Goal: Task Accomplishment & Management: Use online tool/utility

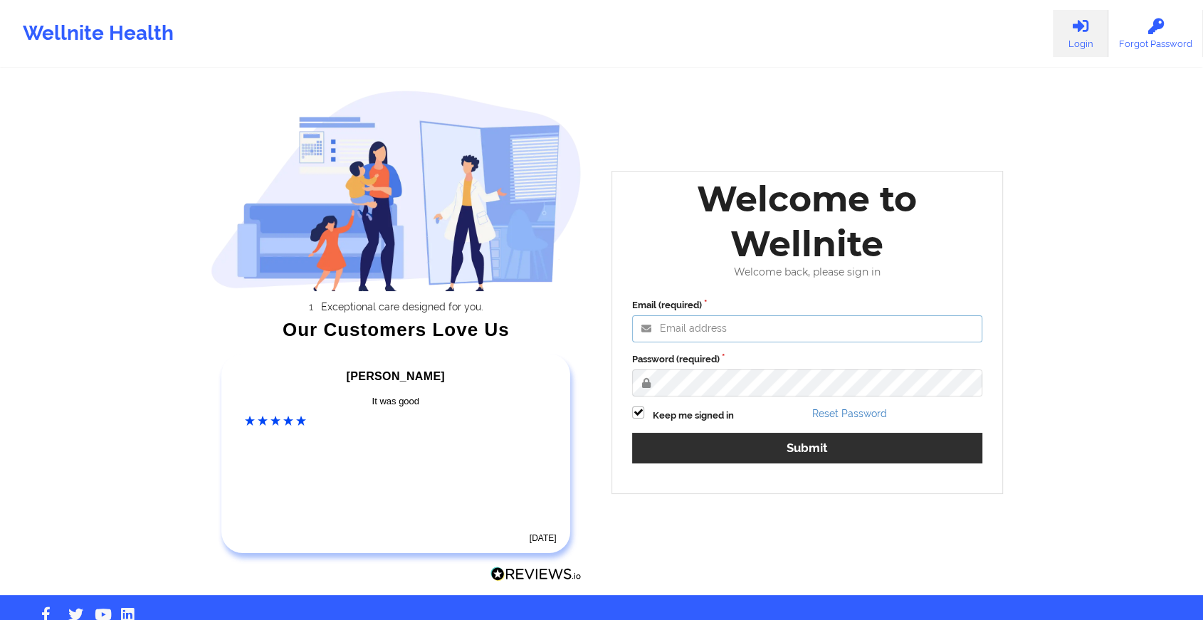
type input "[EMAIL_ADDRESS][DOMAIN_NAME]"
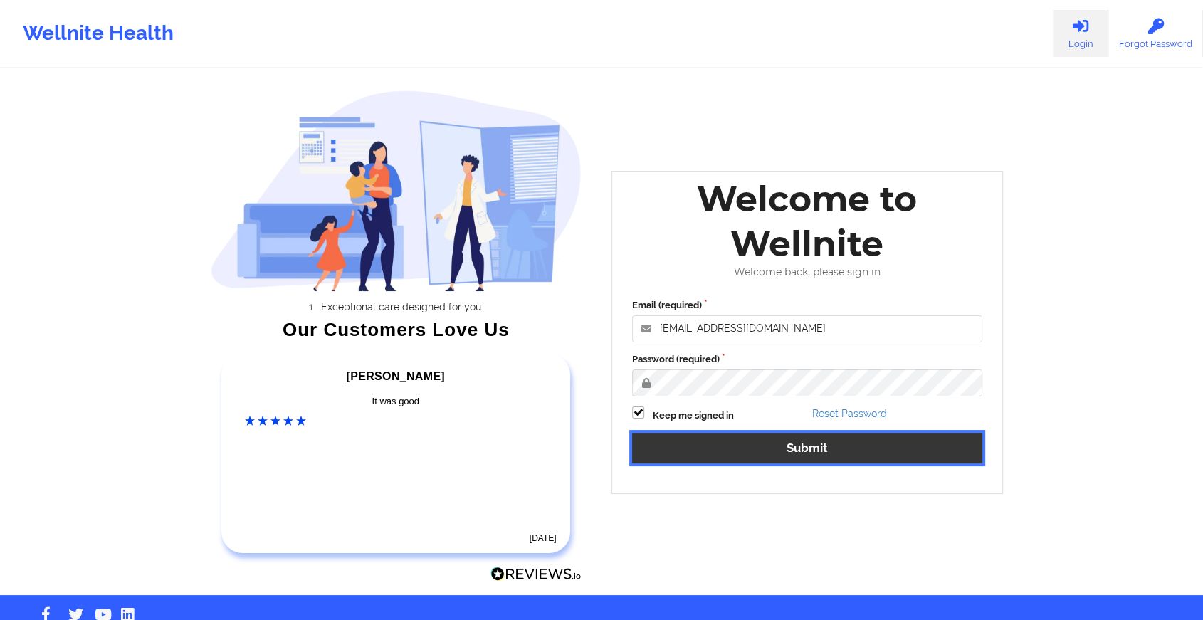
click at [726, 449] on button "Submit" at bounding box center [807, 448] width 350 height 31
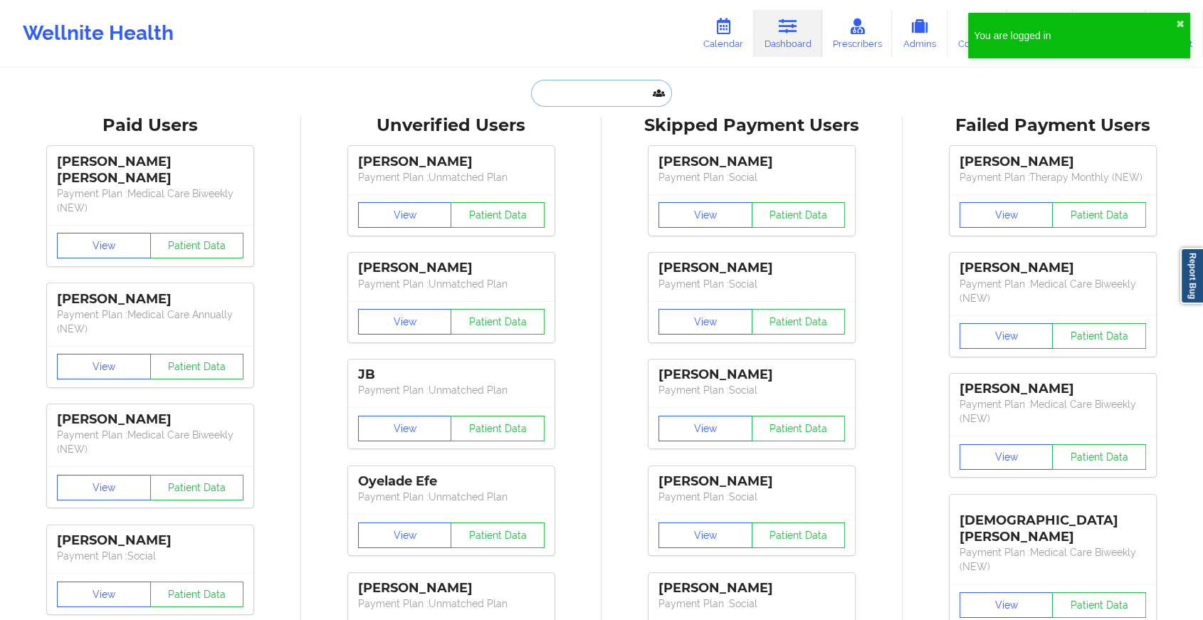
click at [571, 90] on input "text" at bounding box center [601, 93] width 141 height 27
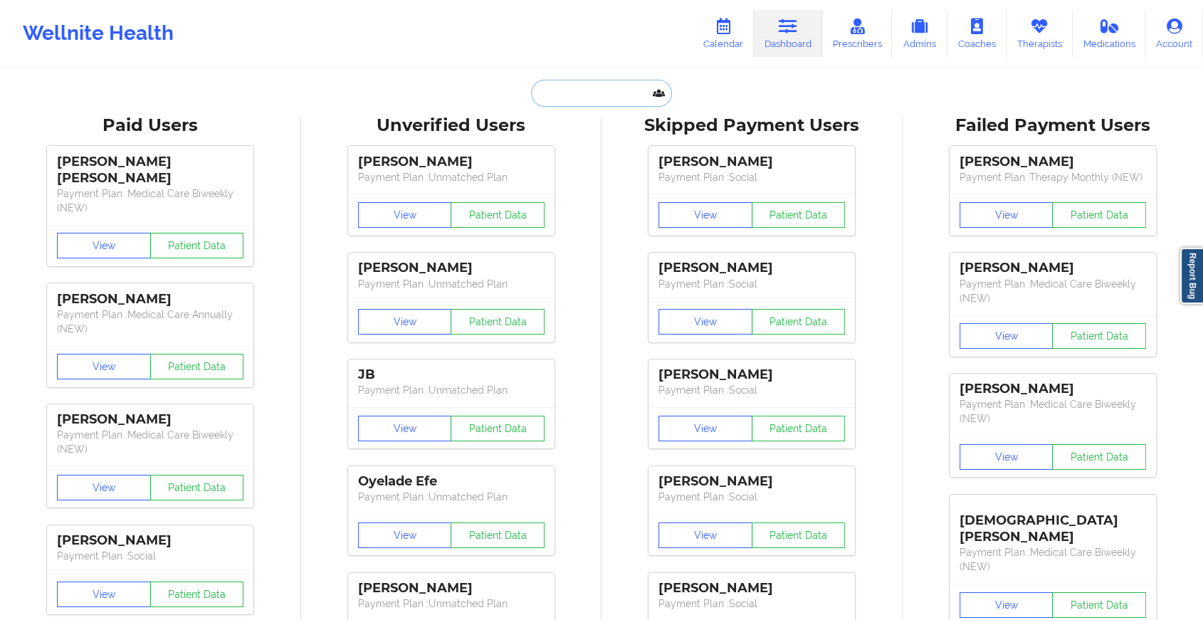
paste input "[EMAIL_ADDRESS][DOMAIN_NAME]"
type input "[EMAIL_ADDRESS][DOMAIN_NAME]"
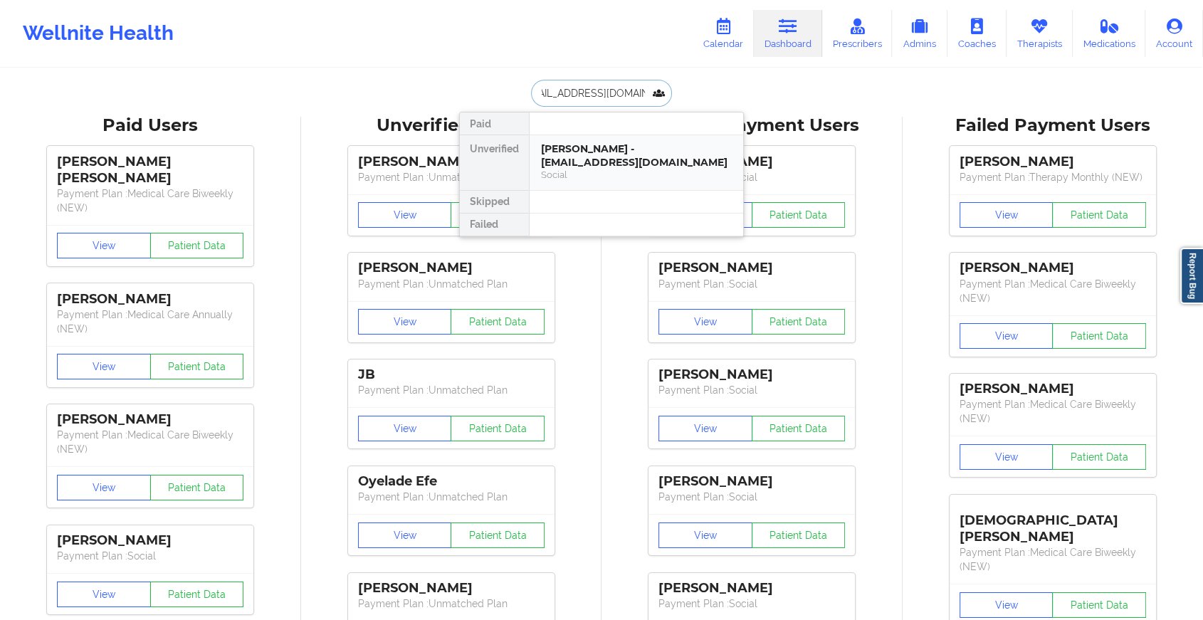
click at [577, 152] on div "[PERSON_NAME] - [EMAIL_ADDRESS][DOMAIN_NAME]" at bounding box center [636, 155] width 191 height 26
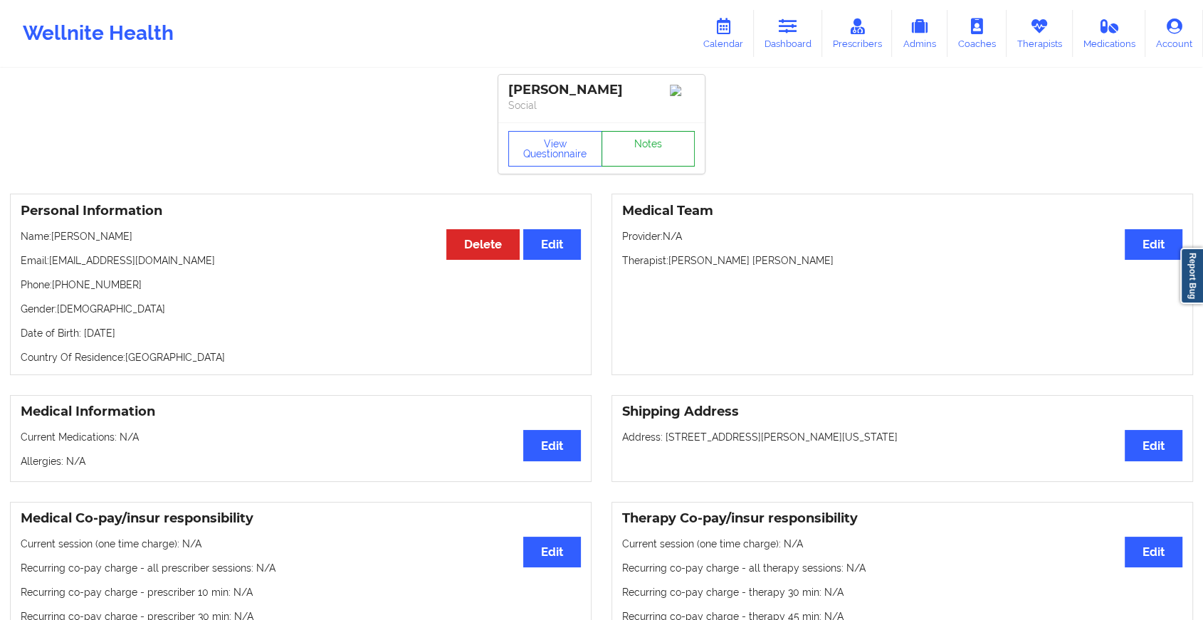
click at [652, 157] on link "Notes" at bounding box center [649, 149] width 94 height 36
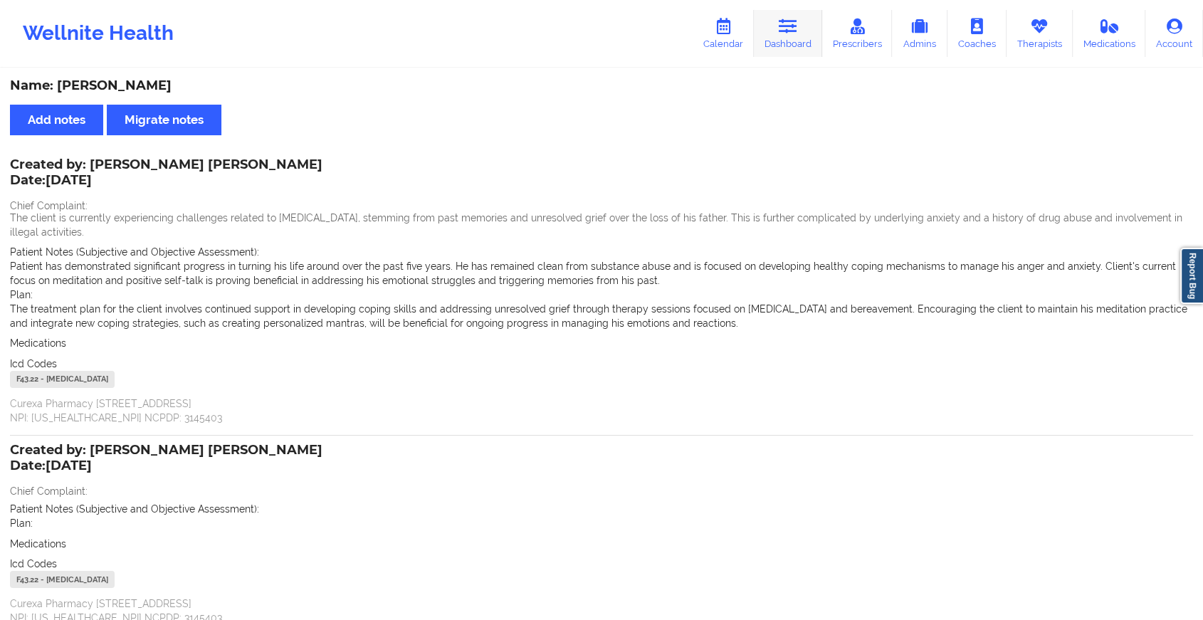
click at [792, 19] on icon at bounding box center [788, 27] width 19 height 16
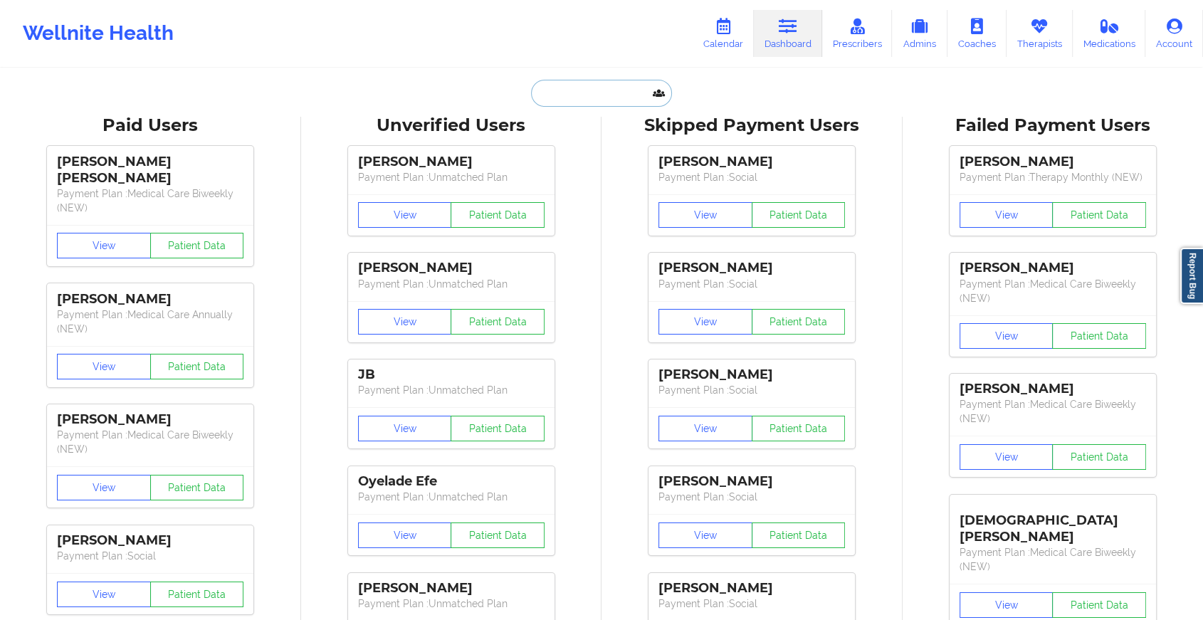
click at [559, 83] on input "text" at bounding box center [601, 93] width 141 height 27
paste input "[EMAIL_ADDRESS][DOMAIN_NAME]"
type input "[EMAIL_ADDRESS][DOMAIN_NAME]"
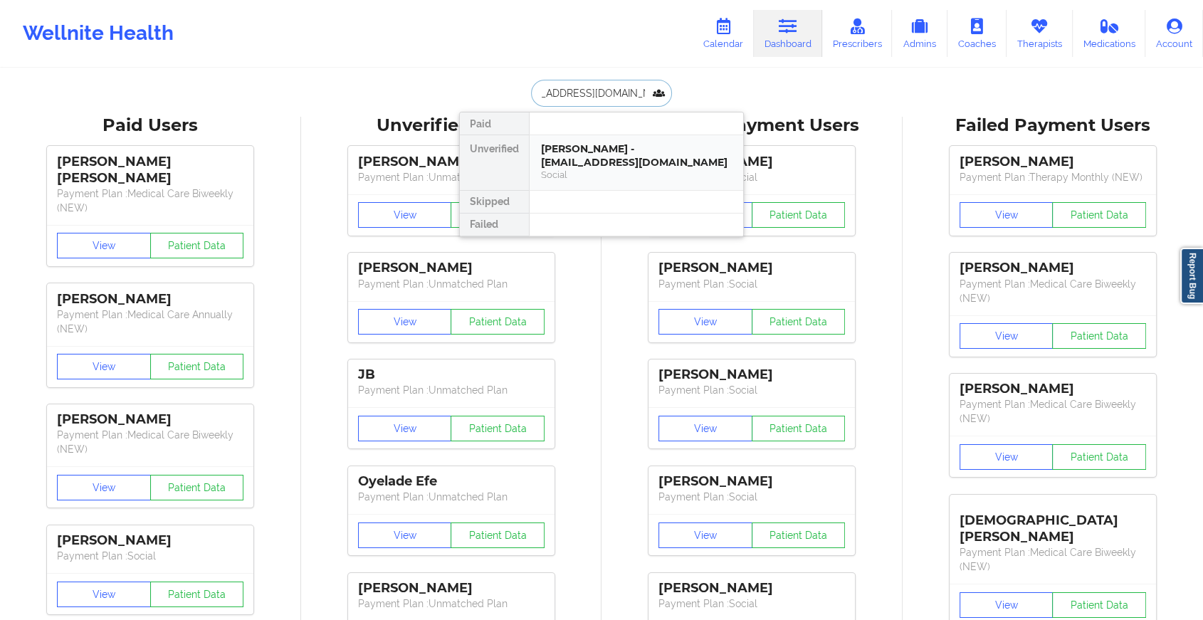
click at [584, 148] on div "[PERSON_NAME] - [EMAIL_ADDRESS][DOMAIN_NAME]" at bounding box center [636, 155] width 191 height 26
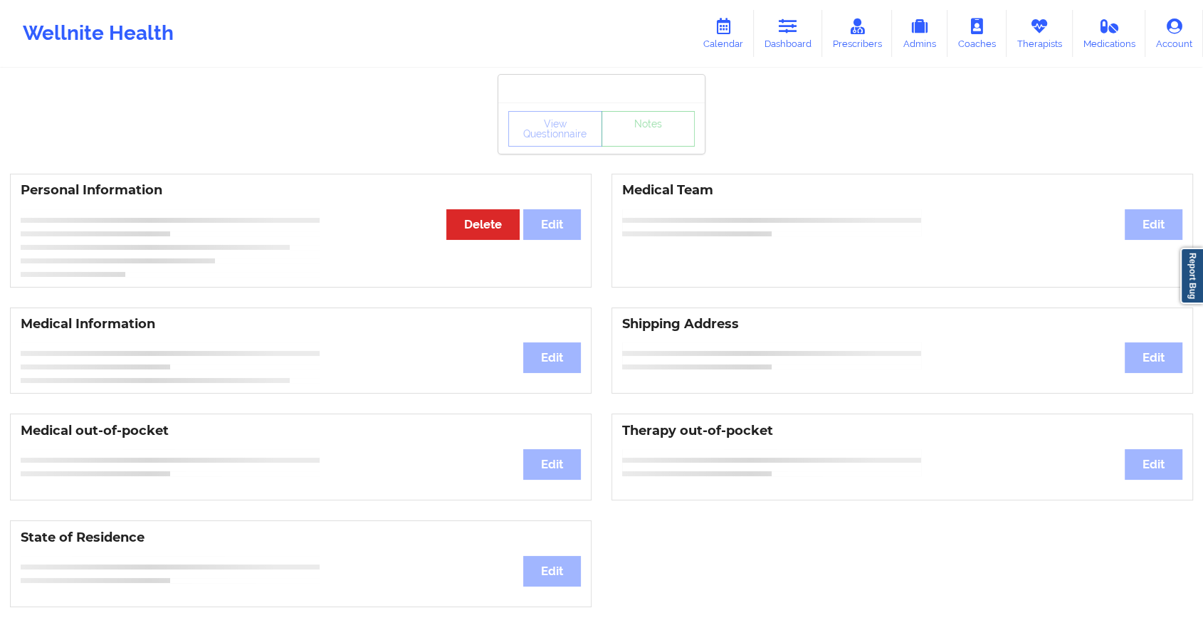
click at [644, 148] on div "View Questionnaire Notes" at bounding box center [601, 128] width 206 height 51
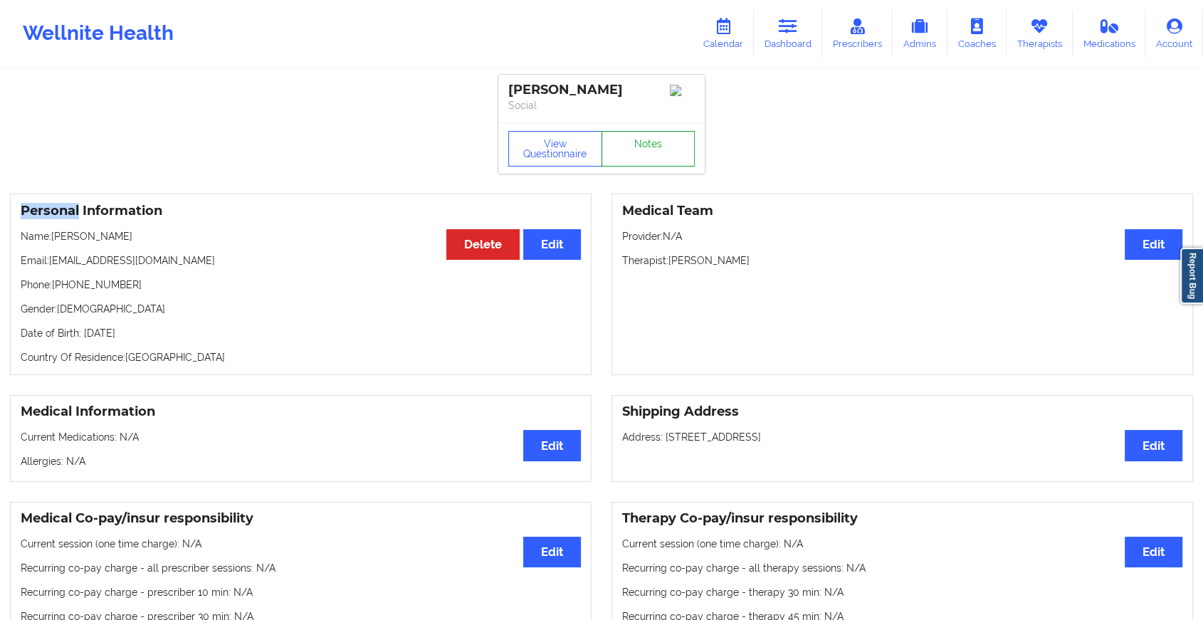
click at [644, 148] on link "Notes" at bounding box center [649, 149] width 94 height 36
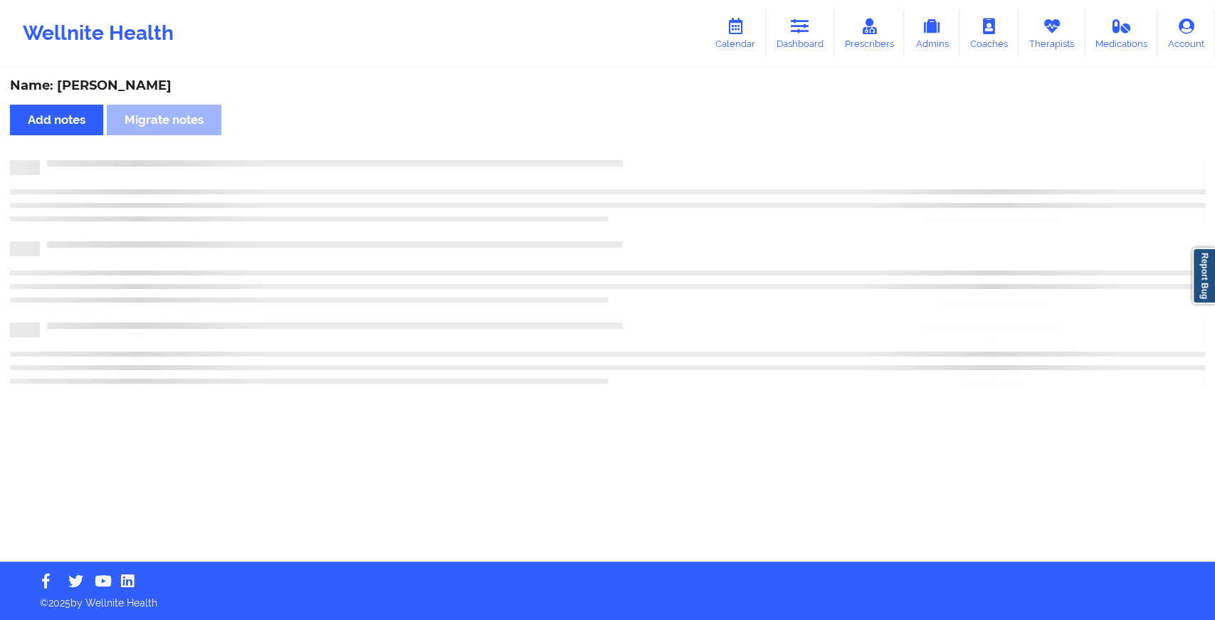
click at [644, 148] on div "Name: [PERSON_NAME] Add notes Migrate notes" at bounding box center [607, 316] width 1215 height 492
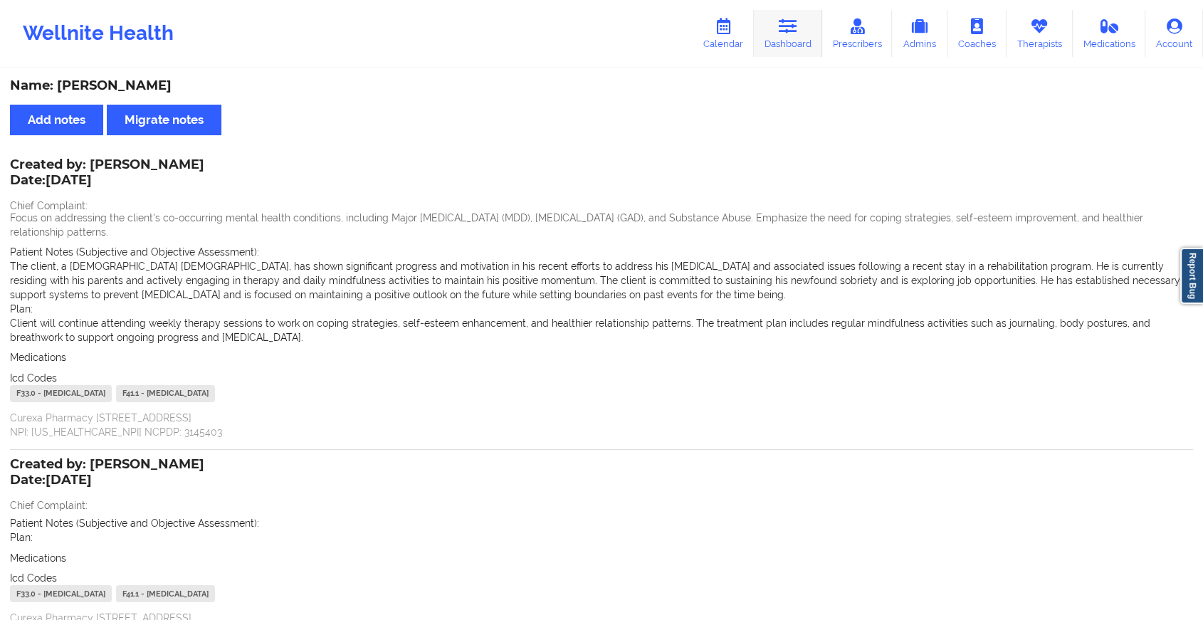
click at [795, 50] on link "Dashboard" at bounding box center [788, 33] width 68 height 47
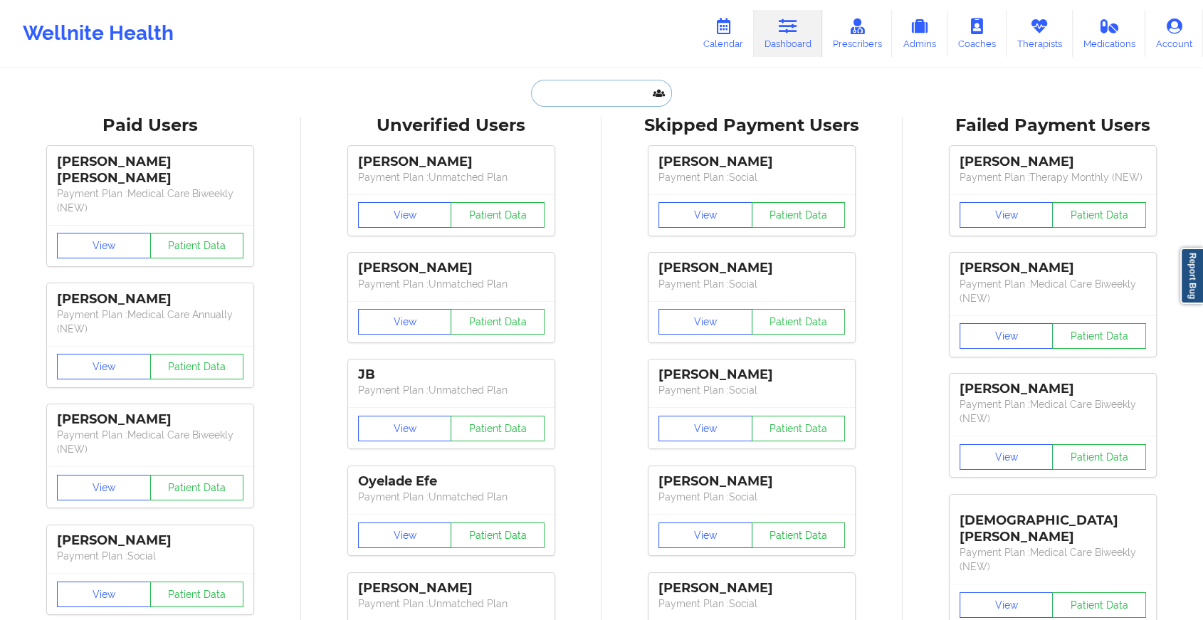
click at [565, 93] on input "text" at bounding box center [601, 93] width 141 height 27
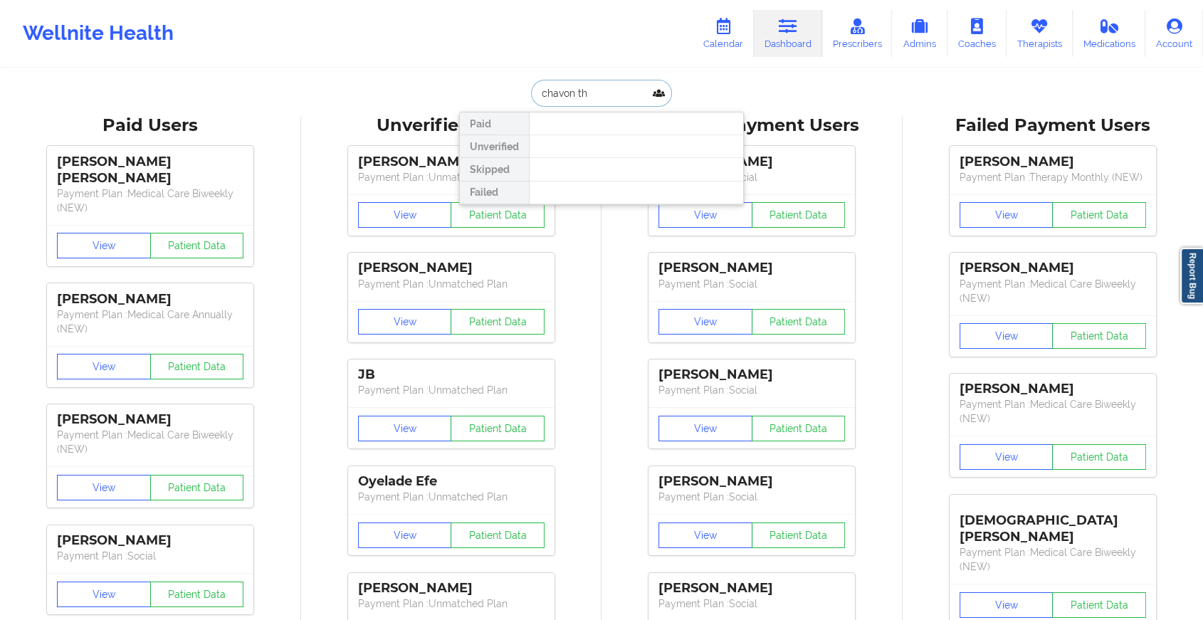
type input "[PERSON_NAME] th"
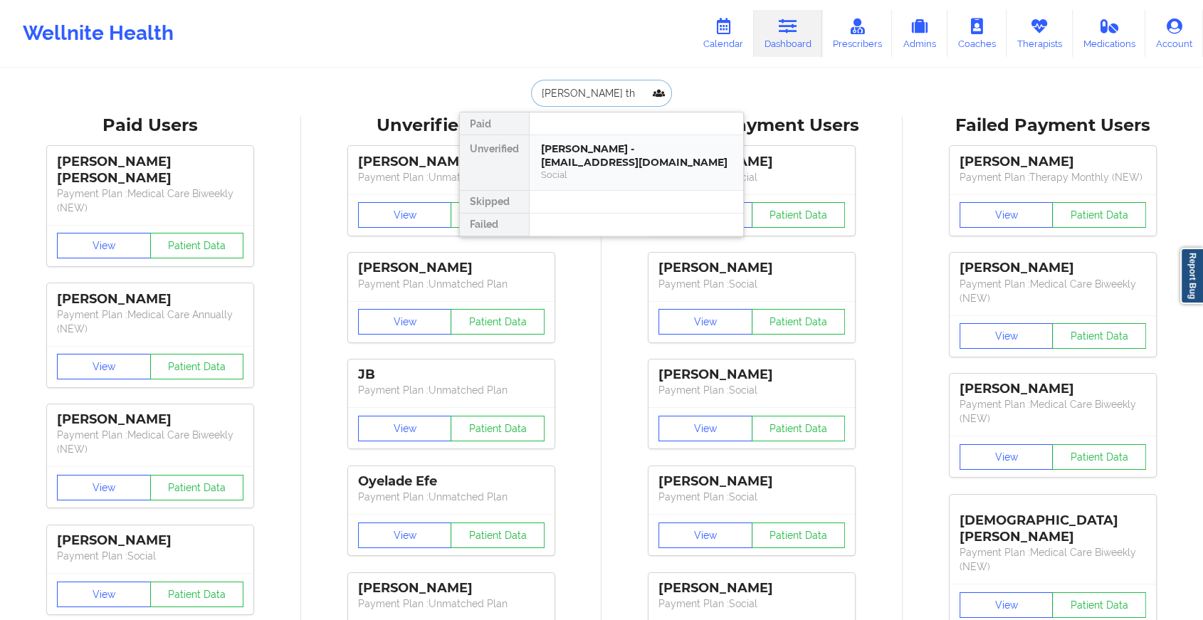
click at [617, 154] on div "[PERSON_NAME] - [EMAIL_ADDRESS][DOMAIN_NAME]" at bounding box center [636, 155] width 191 height 26
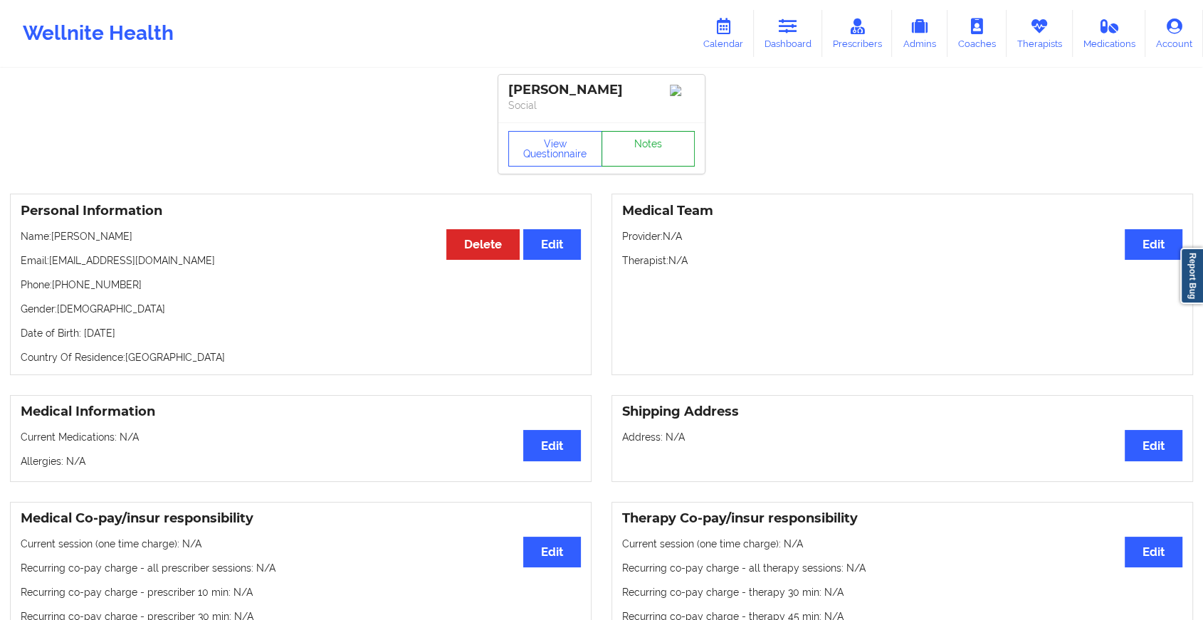
click at [652, 147] on link "Notes" at bounding box center [649, 149] width 94 height 36
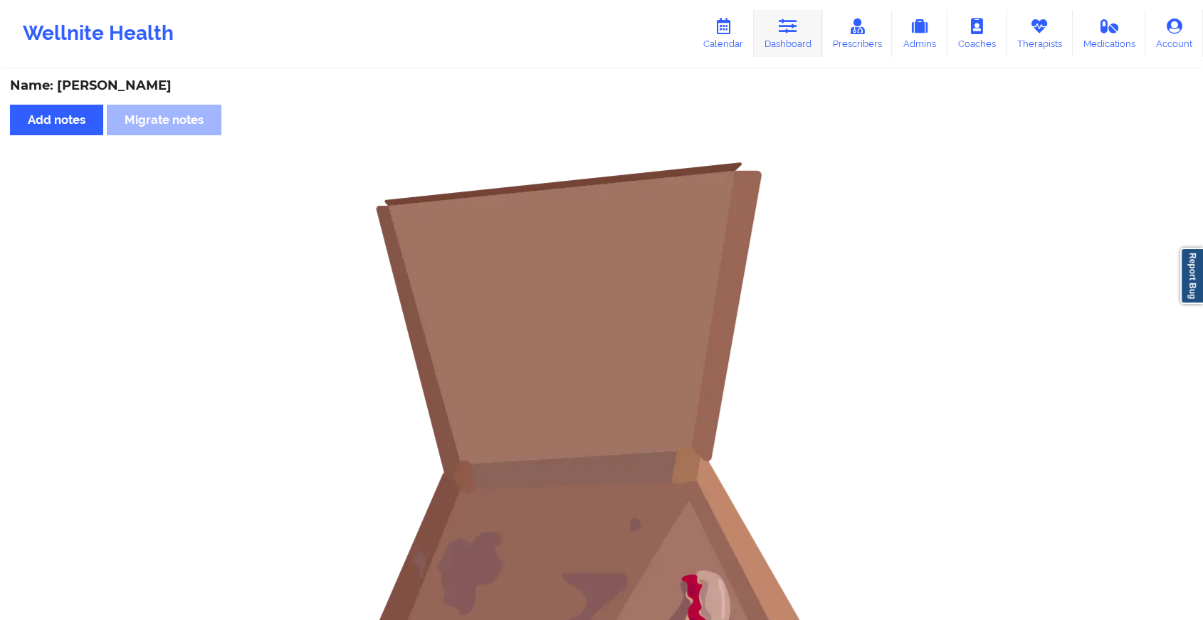
click at [798, 31] on icon at bounding box center [788, 27] width 19 height 16
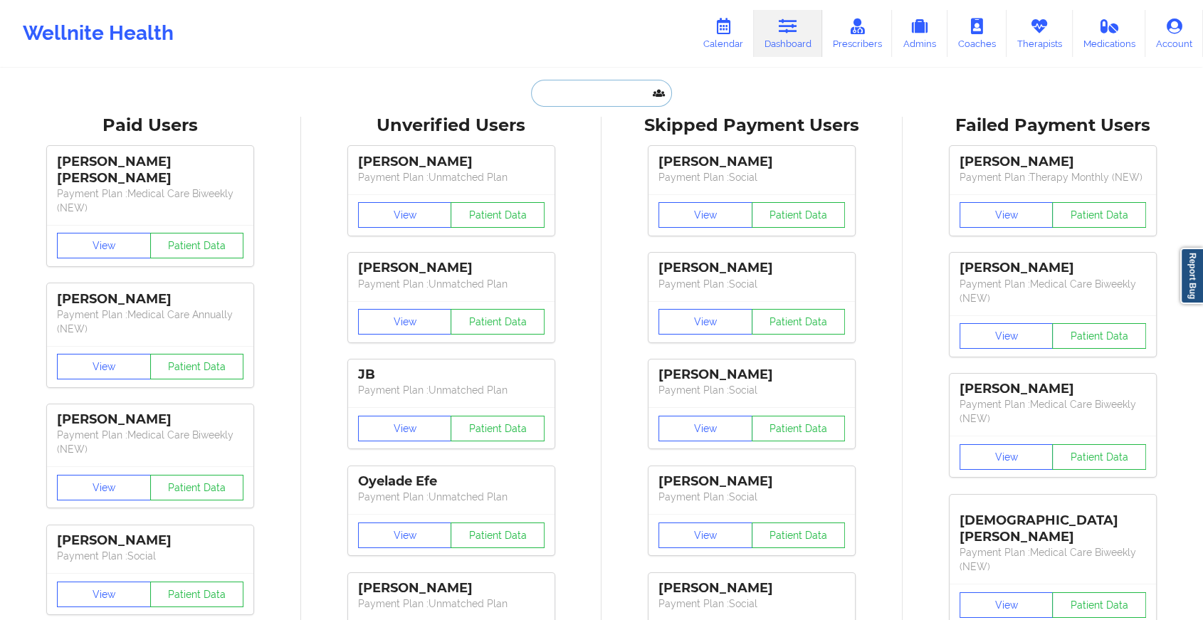
click at [599, 103] on input "text" at bounding box center [601, 93] width 141 height 27
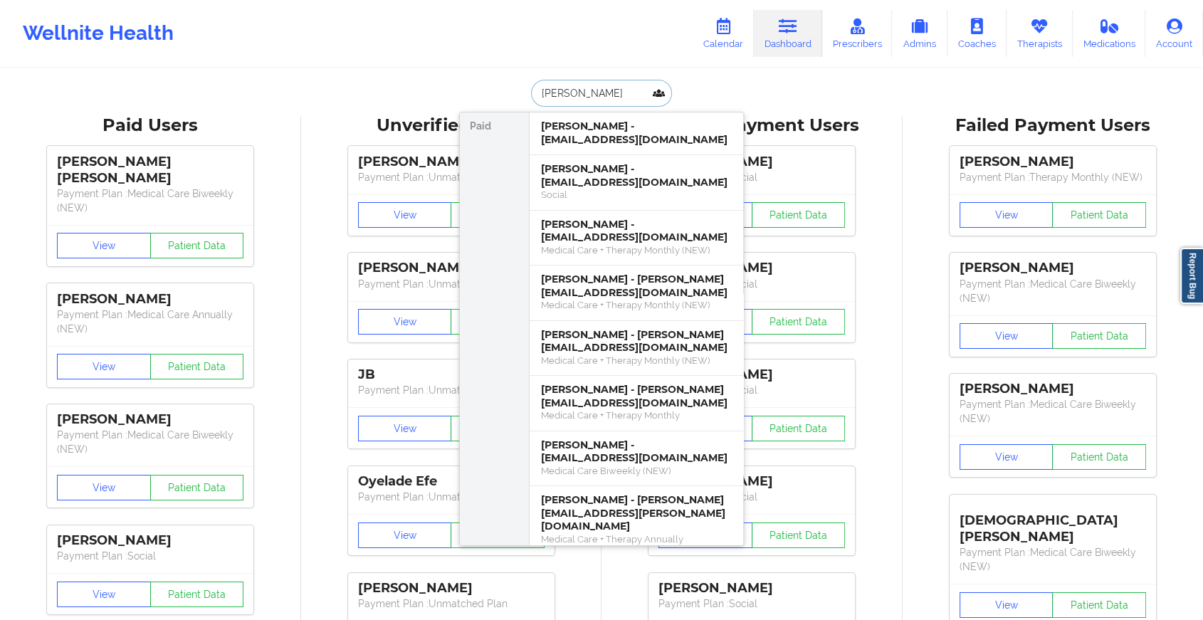
type input "[PERSON_NAME]"
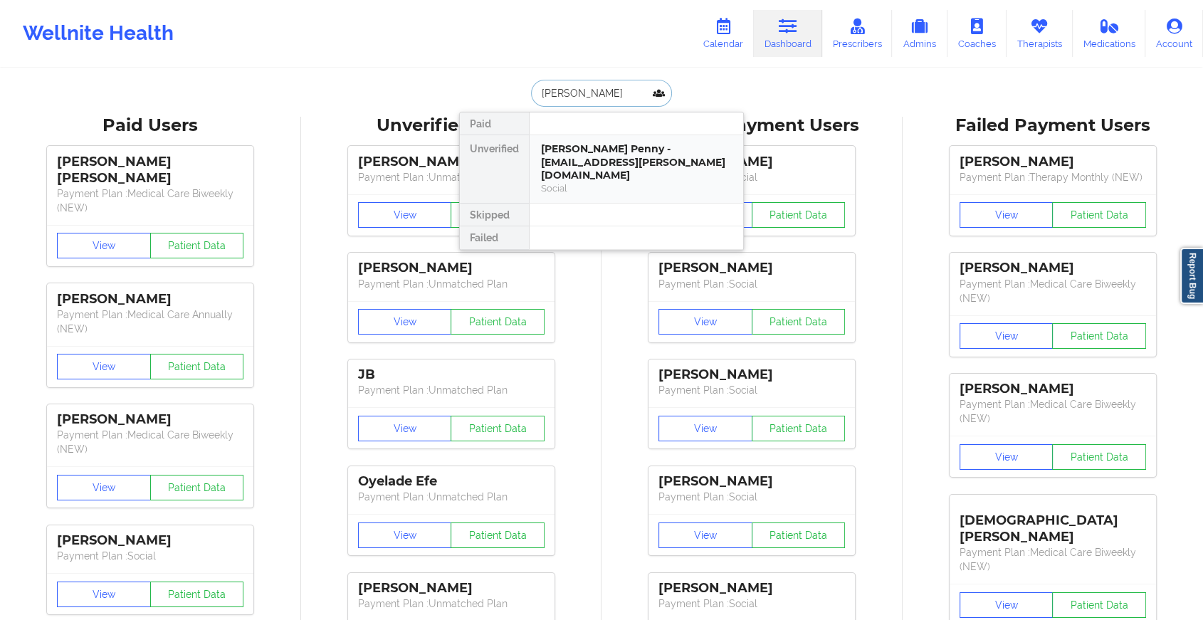
click at [626, 150] on div "[PERSON_NAME] Penny - [EMAIL_ADDRESS][PERSON_NAME][DOMAIN_NAME]" at bounding box center [636, 162] width 191 height 40
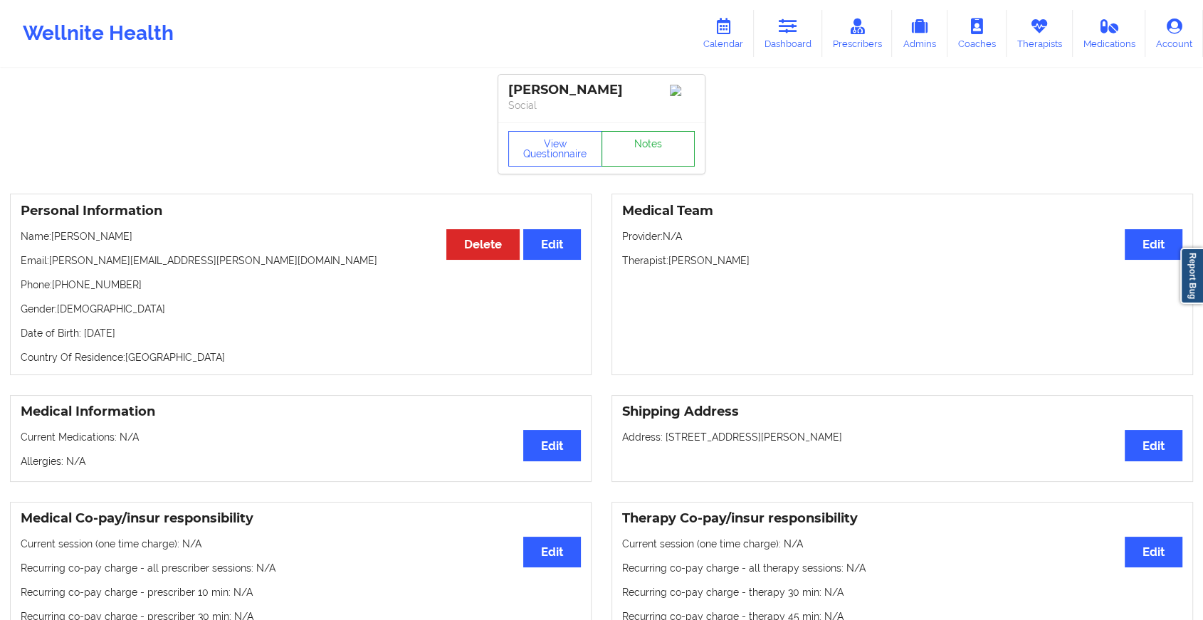
click at [650, 161] on link "Notes" at bounding box center [649, 149] width 94 height 36
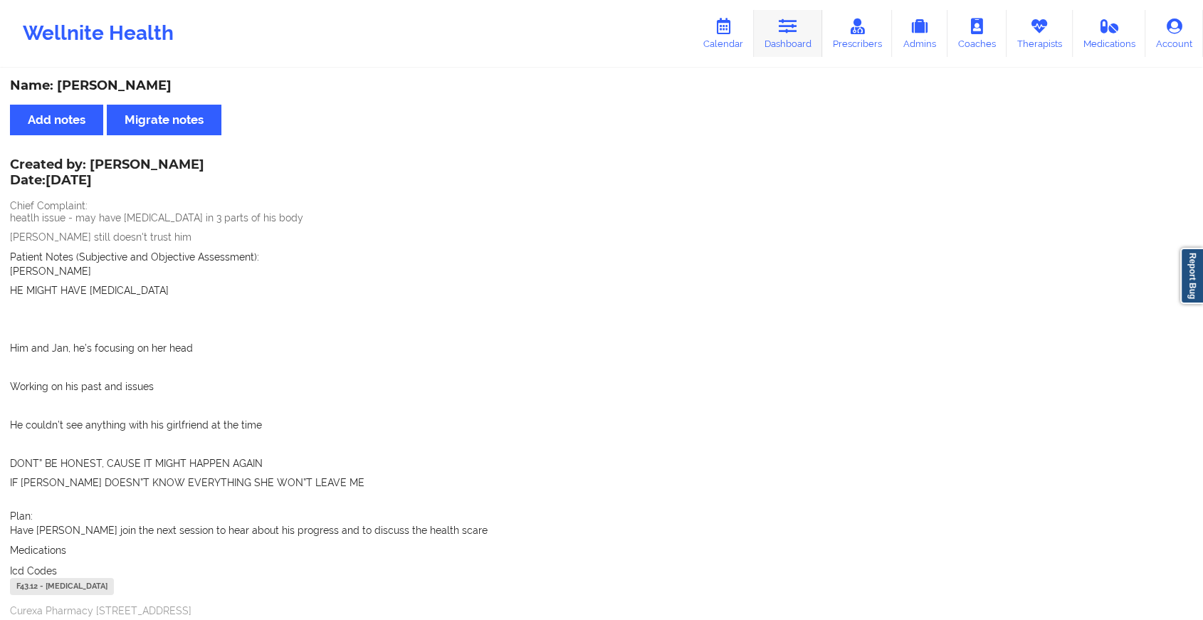
click at [761, 40] on link "Dashboard" at bounding box center [788, 33] width 68 height 47
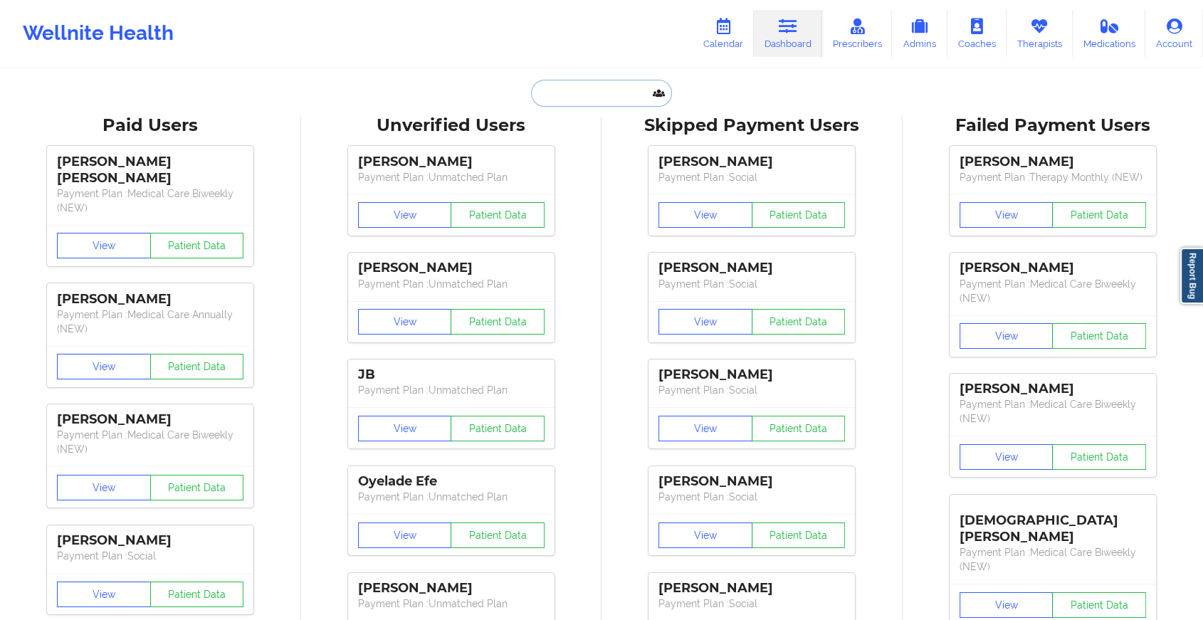
click at [567, 100] on input "text" at bounding box center [601, 93] width 141 height 27
paste input "[EMAIL_ADDRESS][DOMAIN_NAME]"
type input "[EMAIL_ADDRESS][DOMAIN_NAME]"
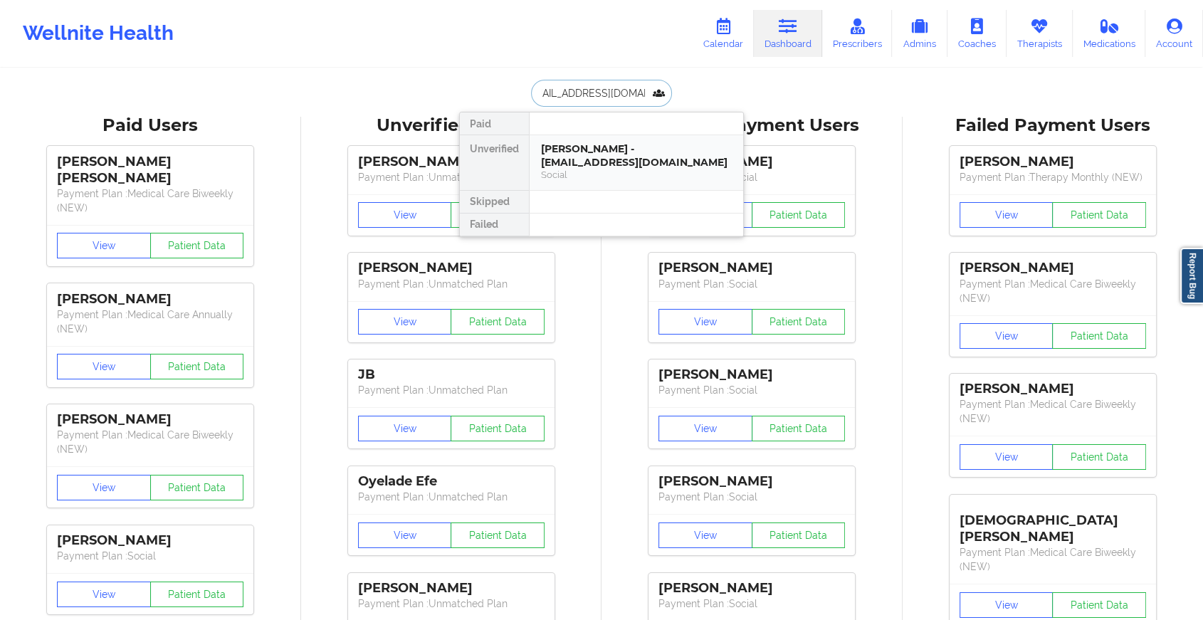
click at [611, 153] on div "[PERSON_NAME] - [EMAIL_ADDRESS][DOMAIN_NAME]" at bounding box center [636, 155] width 191 height 26
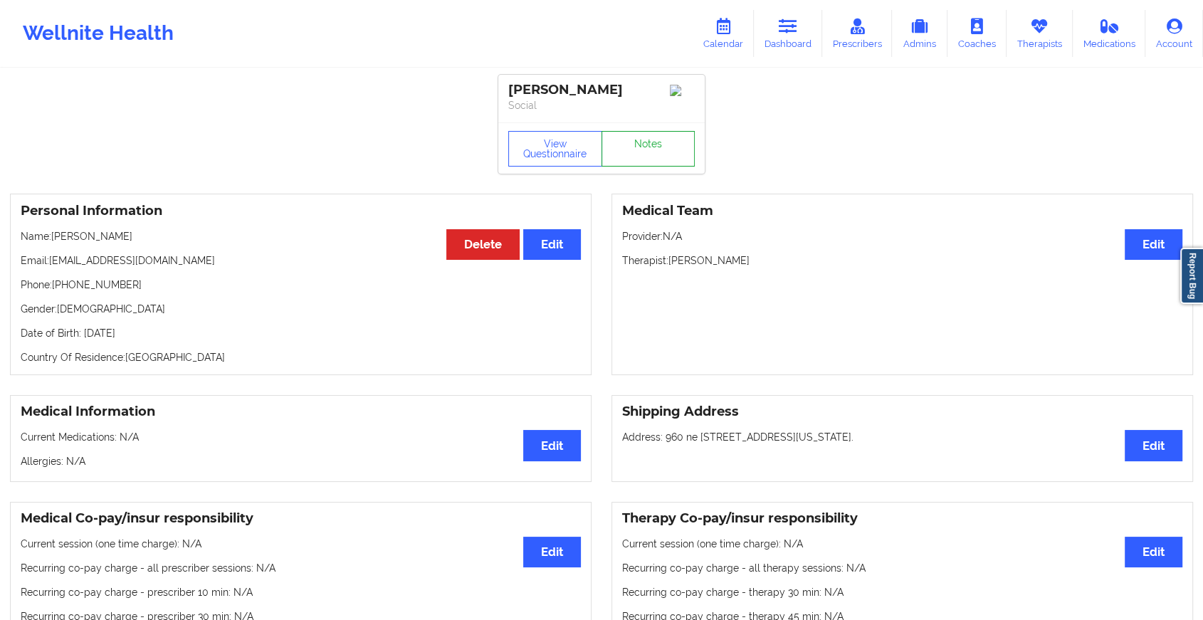
click at [637, 153] on link "Notes" at bounding box center [649, 149] width 94 height 36
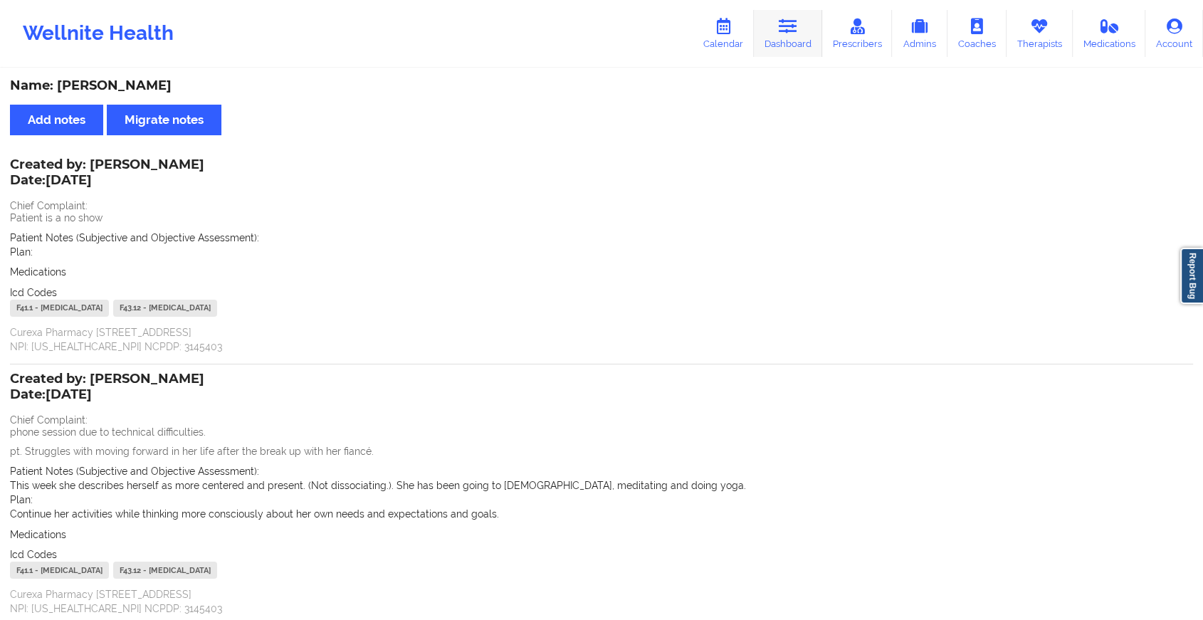
click at [788, 19] on icon at bounding box center [788, 27] width 19 height 16
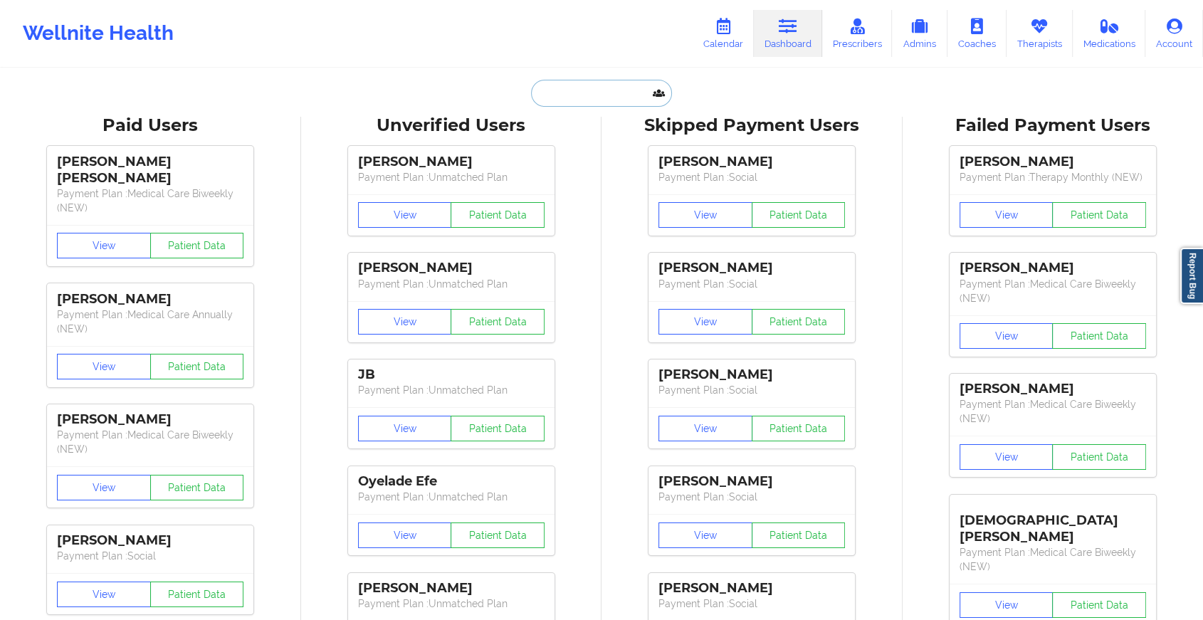
click at [610, 99] on input "text" at bounding box center [601, 93] width 141 height 27
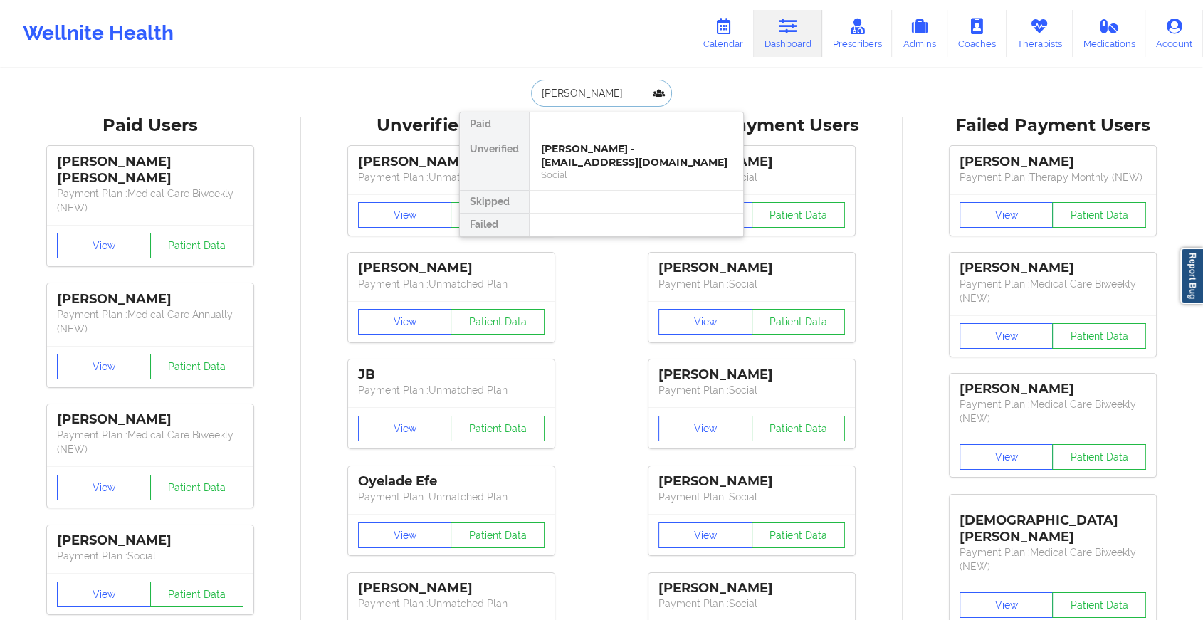
type input "[PERSON_NAME]"
click at [618, 169] on div "Social" at bounding box center [636, 175] width 191 height 12
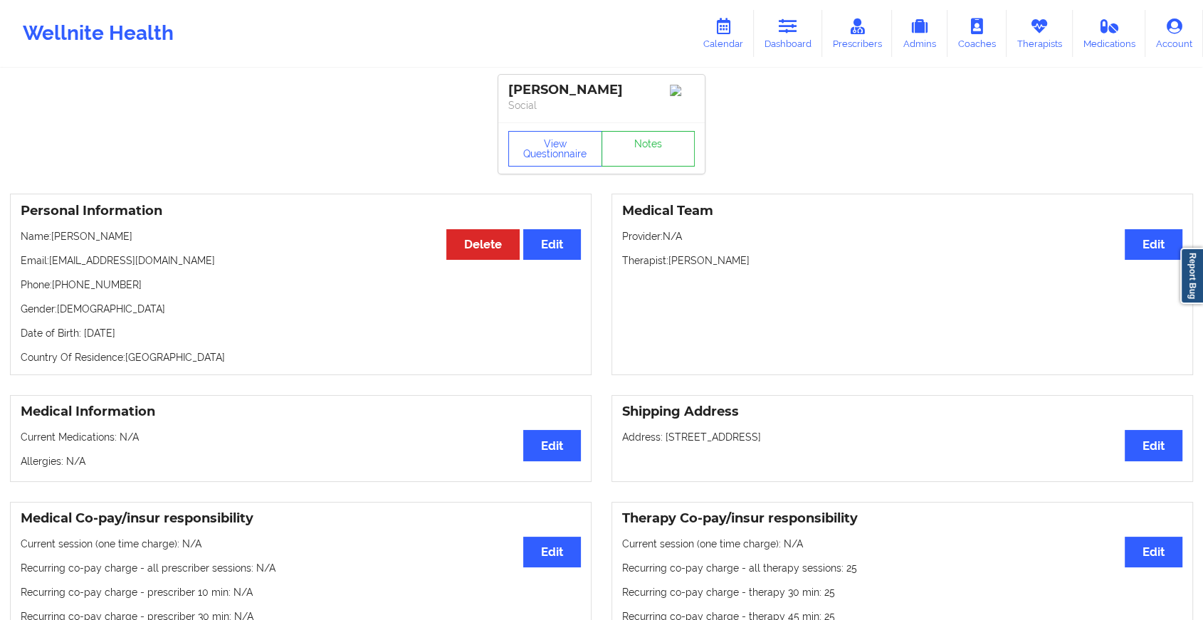
click at [644, 147] on div "View Questionnaire Notes" at bounding box center [601, 147] width 206 height 51
click at [644, 147] on link "Notes" at bounding box center [649, 149] width 94 height 36
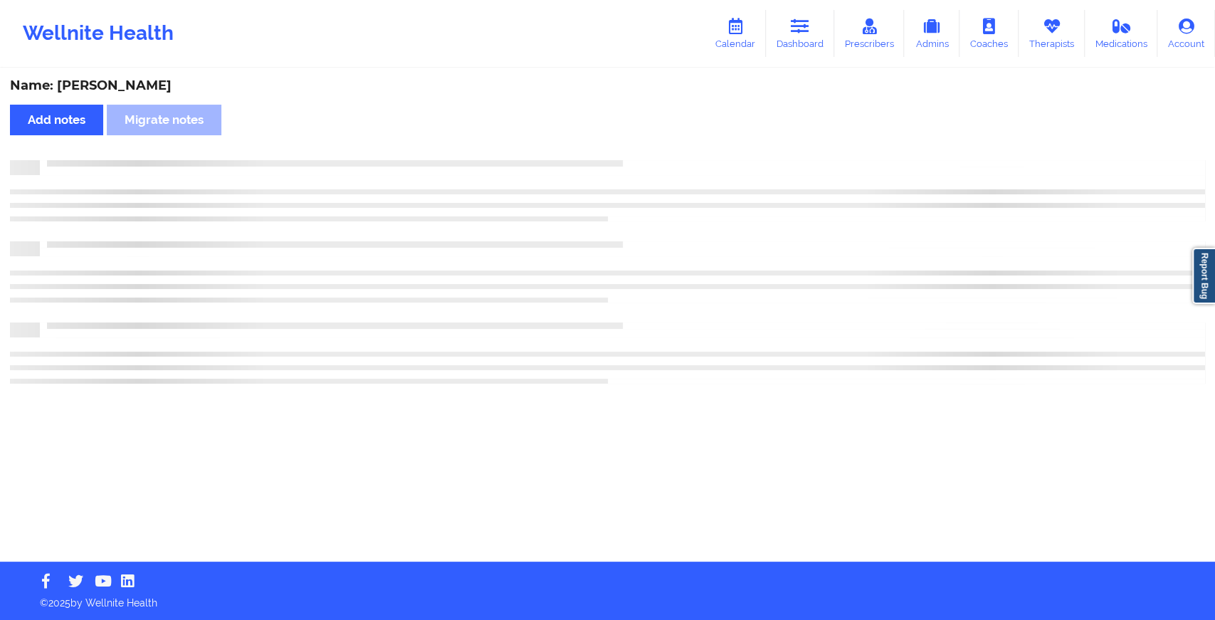
click at [809, 337] on div "Name: [PERSON_NAME] Add notes Migrate notes" at bounding box center [607, 316] width 1215 height 492
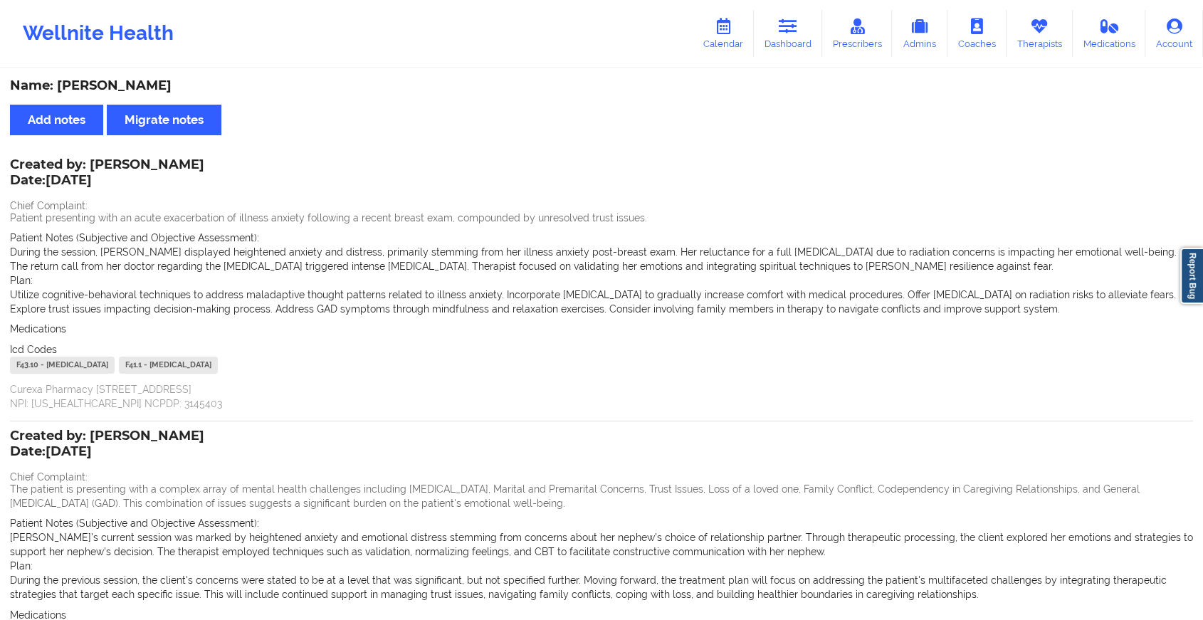
scroll to position [192, 0]
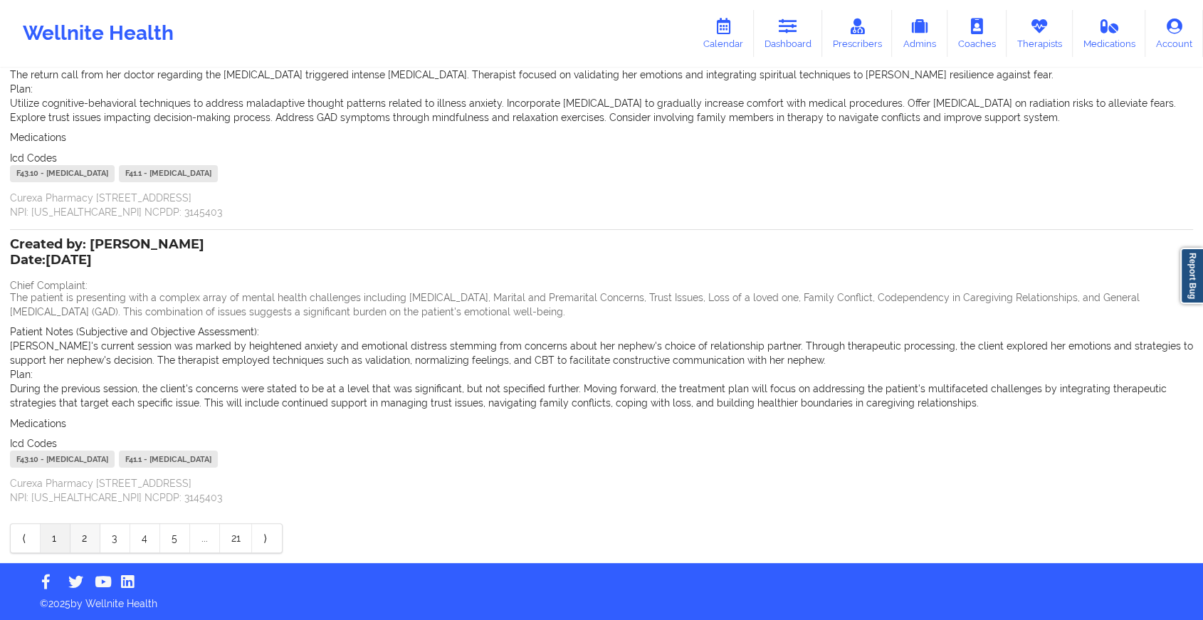
click at [73, 536] on link "2" at bounding box center [85, 538] width 30 height 28
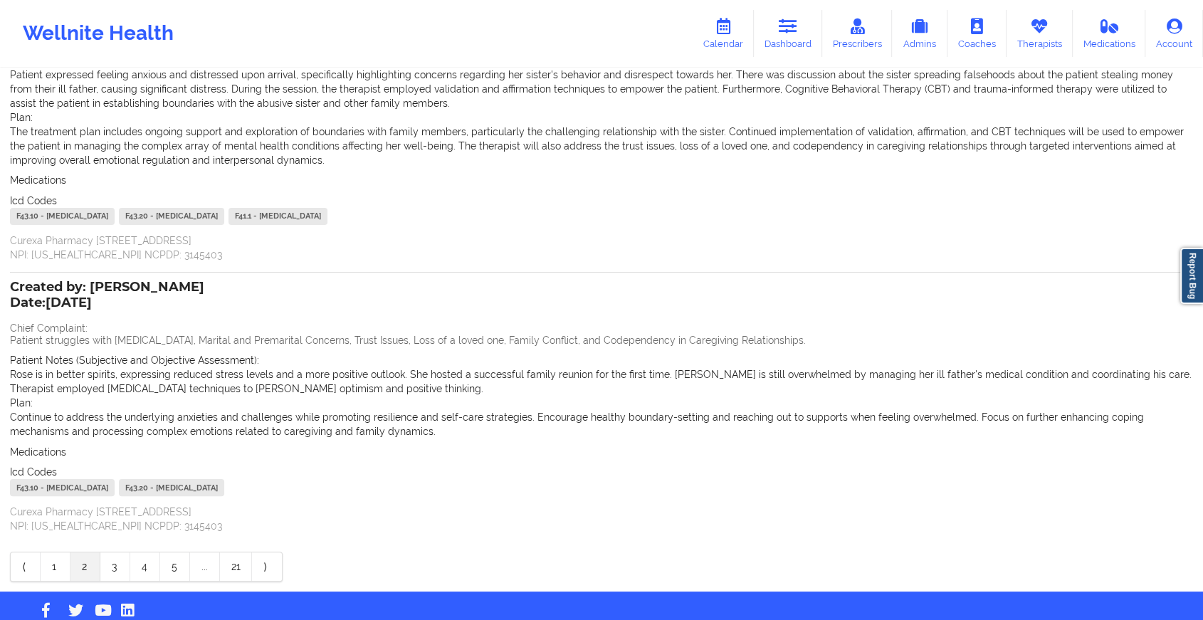
scroll to position [0, 0]
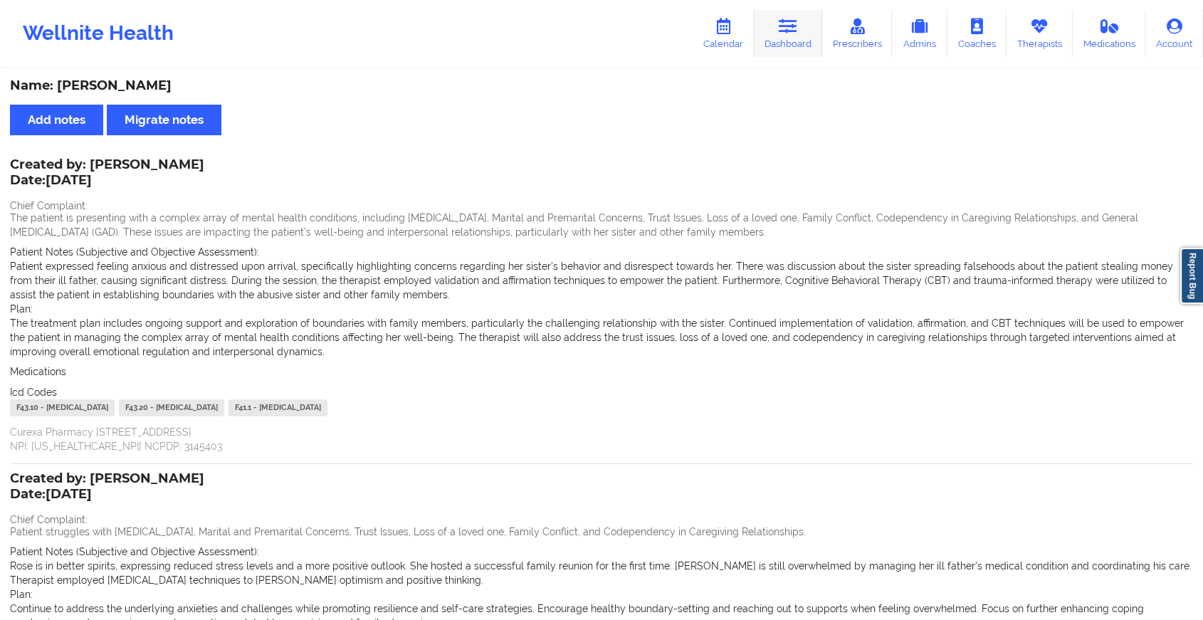
click at [785, 11] on link "Dashboard" at bounding box center [788, 33] width 68 height 47
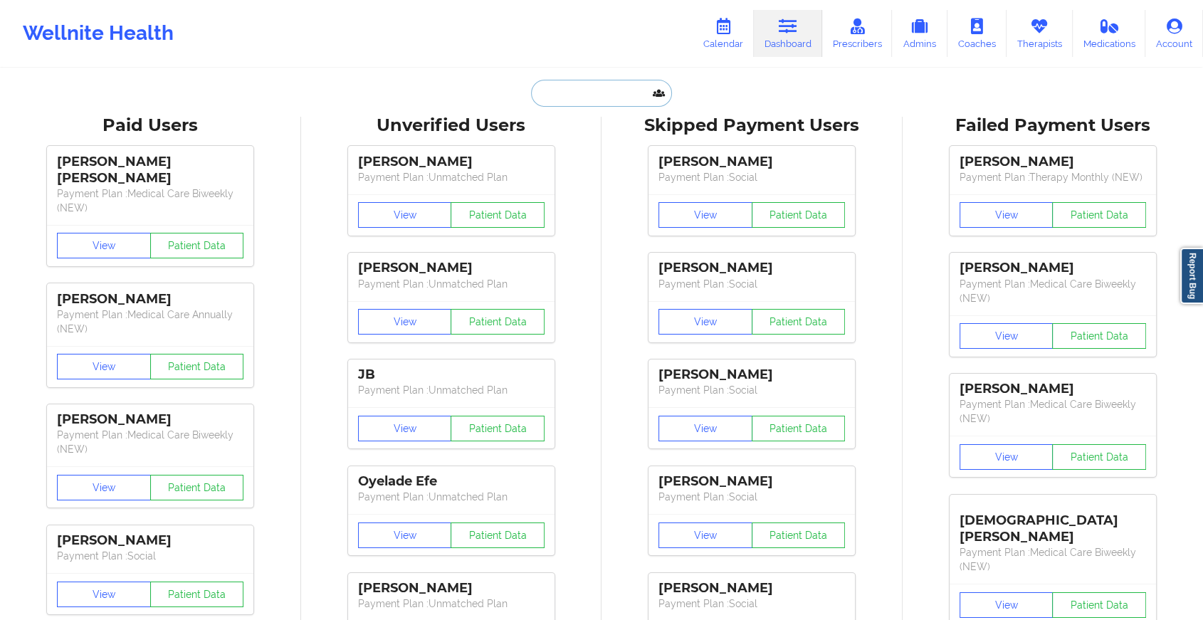
click at [592, 98] on input "text" at bounding box center [601, 93] width 141 height 27
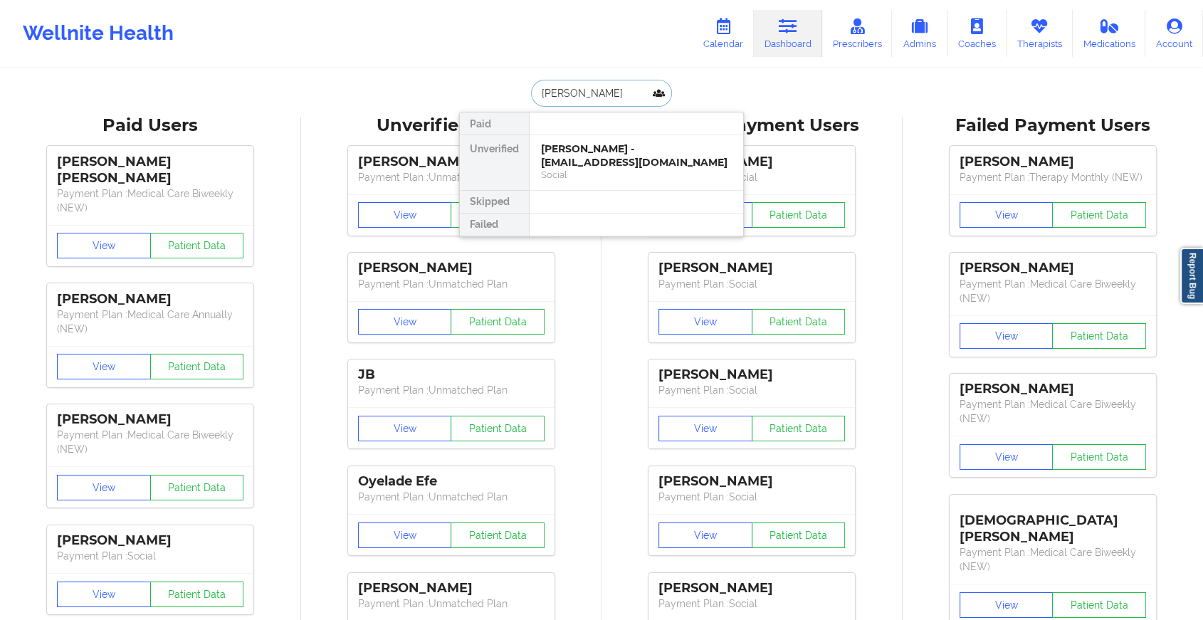
type input "[PERSON_NAME]"
click at [635, 160] on div "Dionne Jacobs - [EMAIL_ADDRESS][DOMAIN_NAME]" at bounding box center [636, 155] width 191 height 26
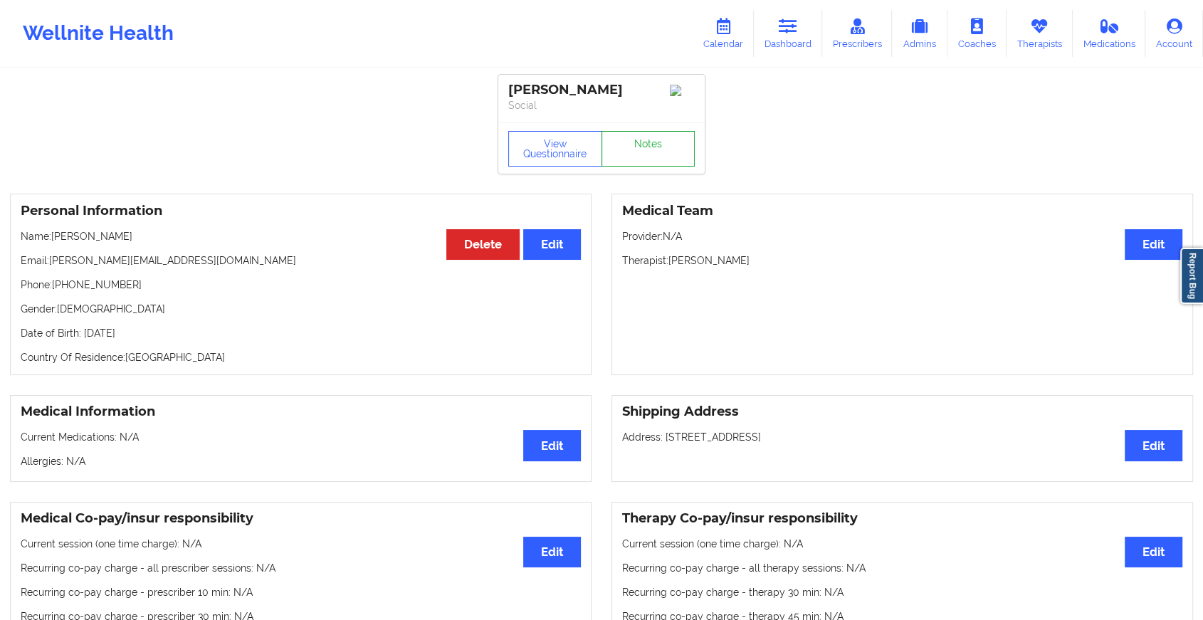
click at [664, 143] on link "Notes" at bounding box center [649, 149] width 94 height 36
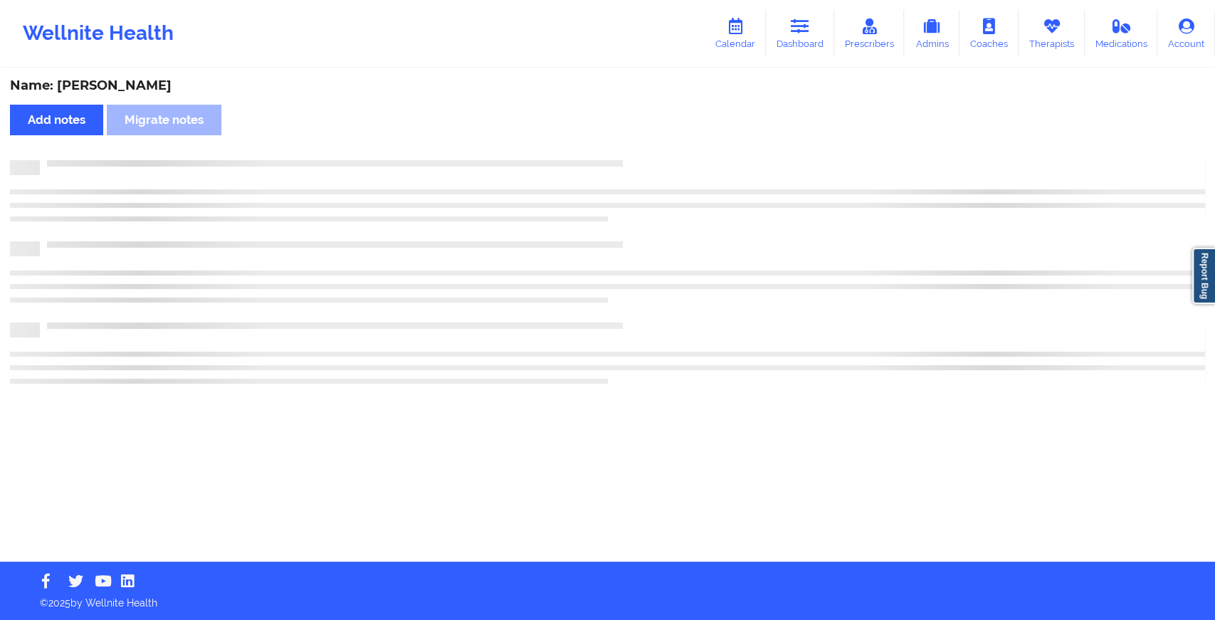
click at [664, 143] on div "Name: [PERSON_NAME] Add notes Migrate notes" at bounding box center [607, 316] width 1215 height 492
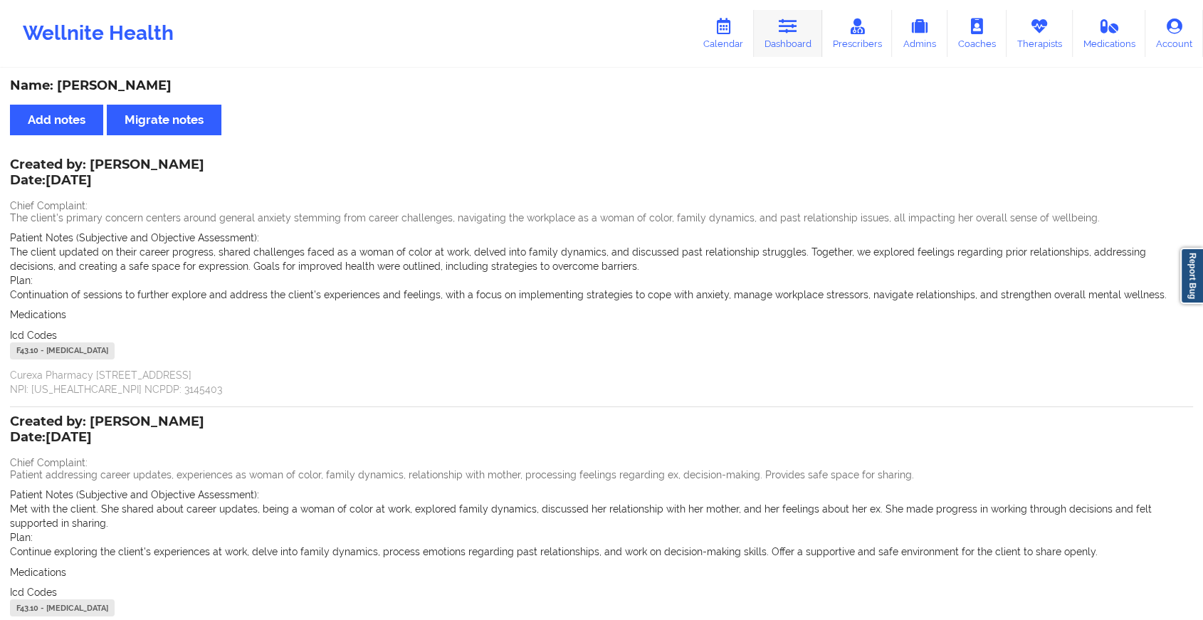
click at [791, 32] on icon at bounding box center [788, 27] width 19 height 16
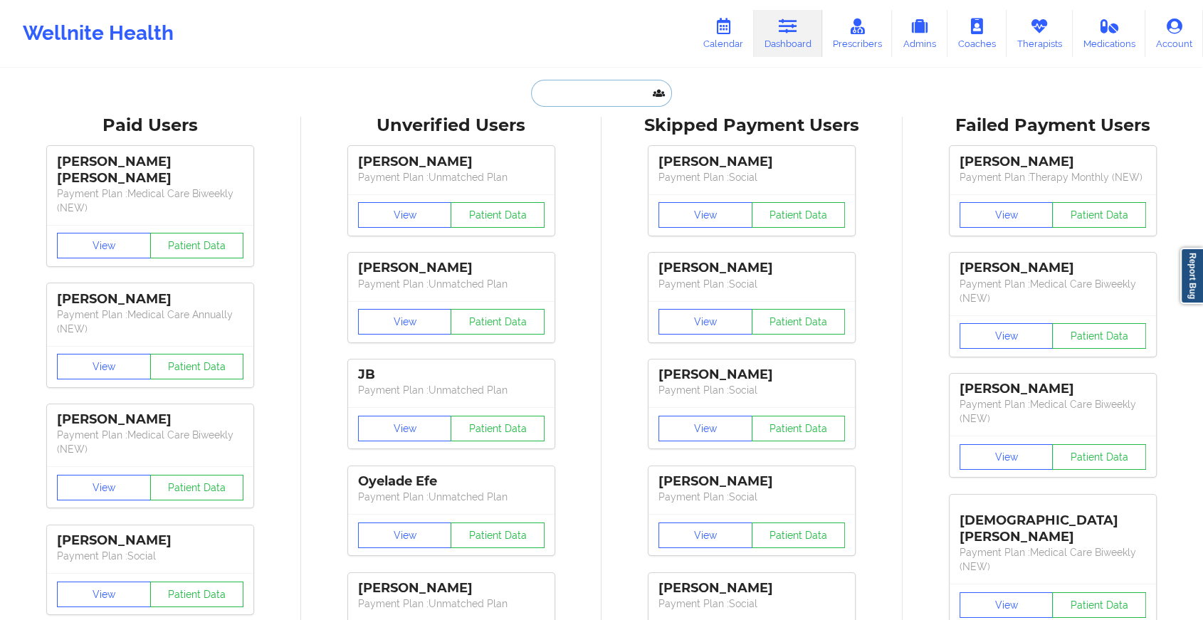
click at [618, 83] on input "text" at bounding box center [601, 93] width 141 height 27
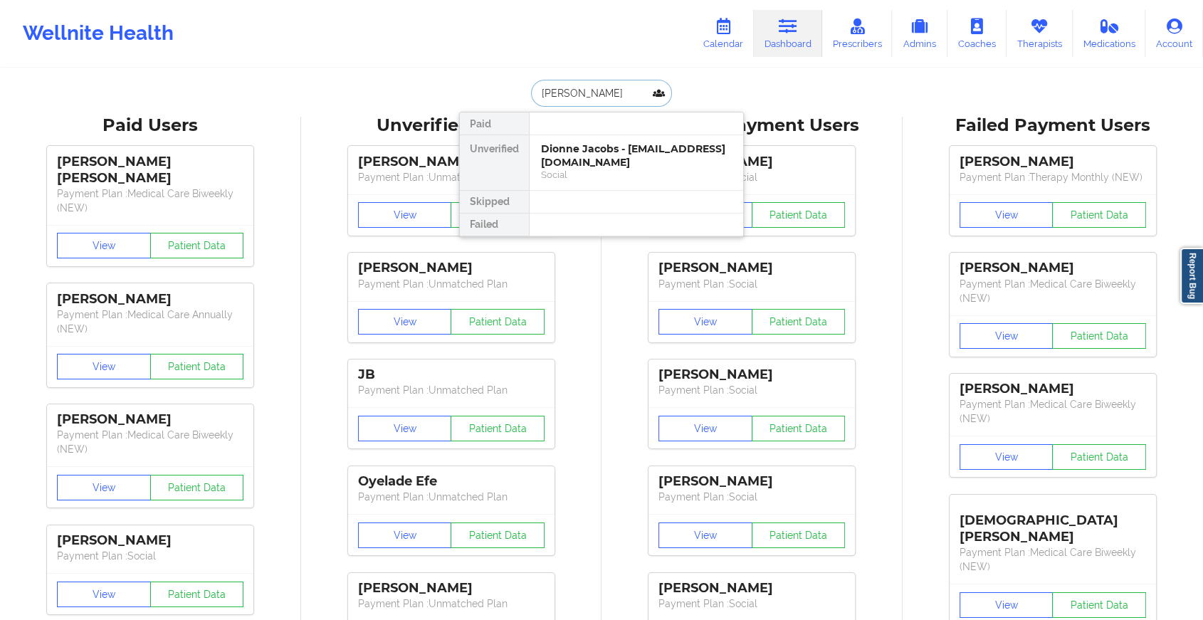
type input "[PERSON_NAME]"
click at [657, 142] on div "[PERSON_NAME] - [EMAIL_ADDRESS][DOMAIN_NAME]" at bounding box center [636, 155] width 191 height 26
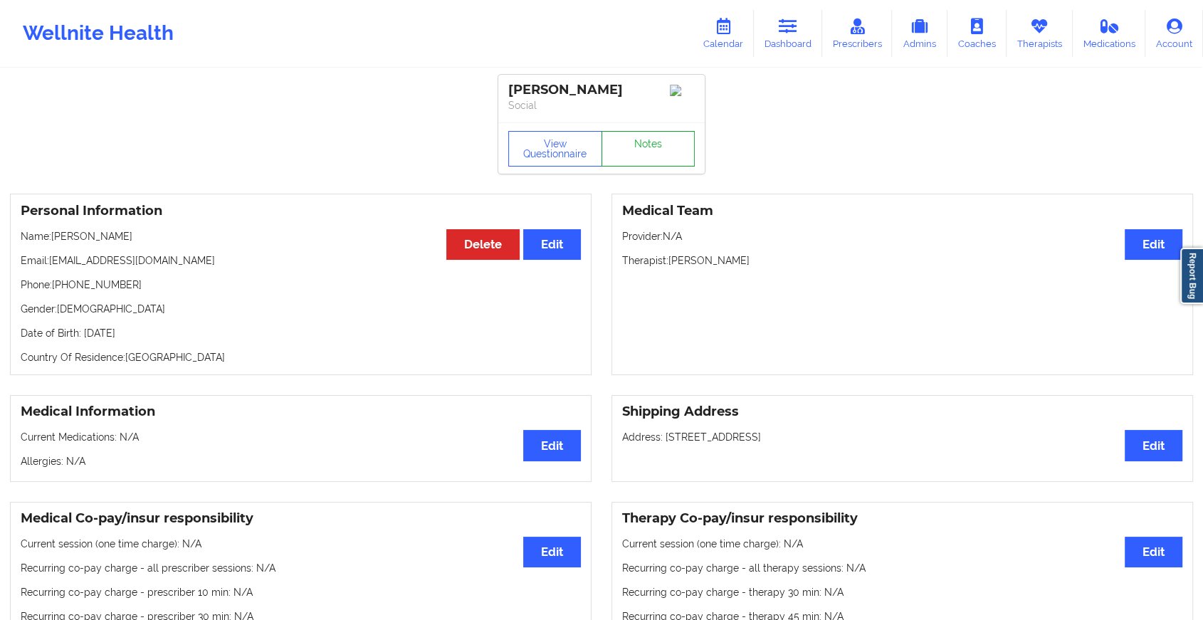
click at [672, 154] on link "Notes" at bounding box center [649, 149] width 94 height 36
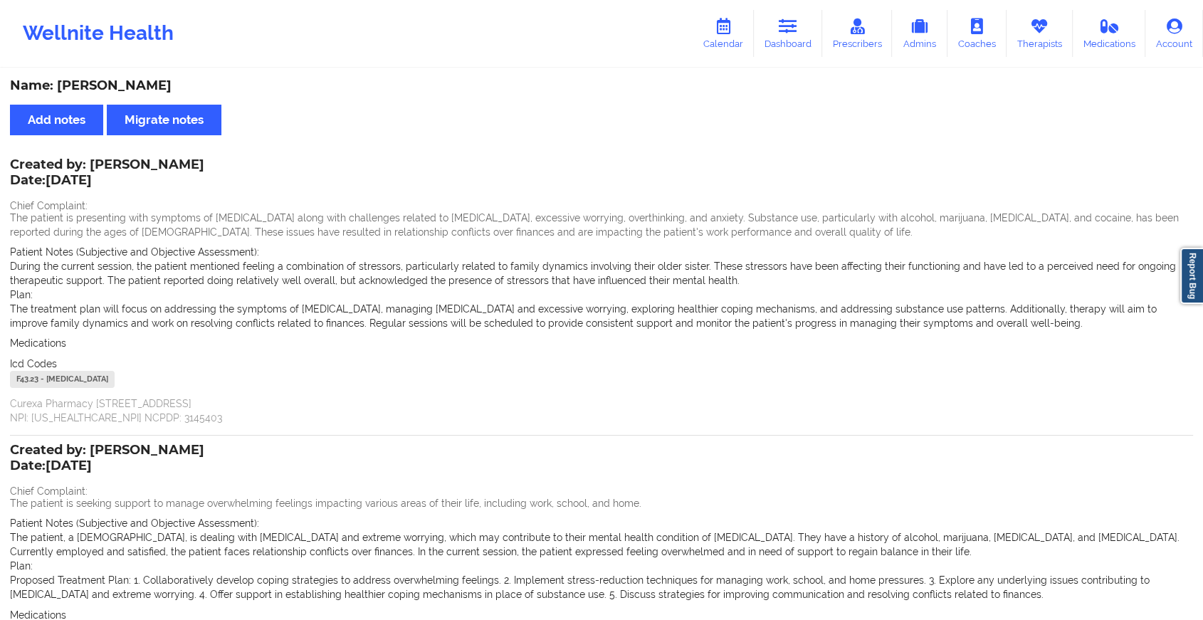
scroll to position [206, 0]
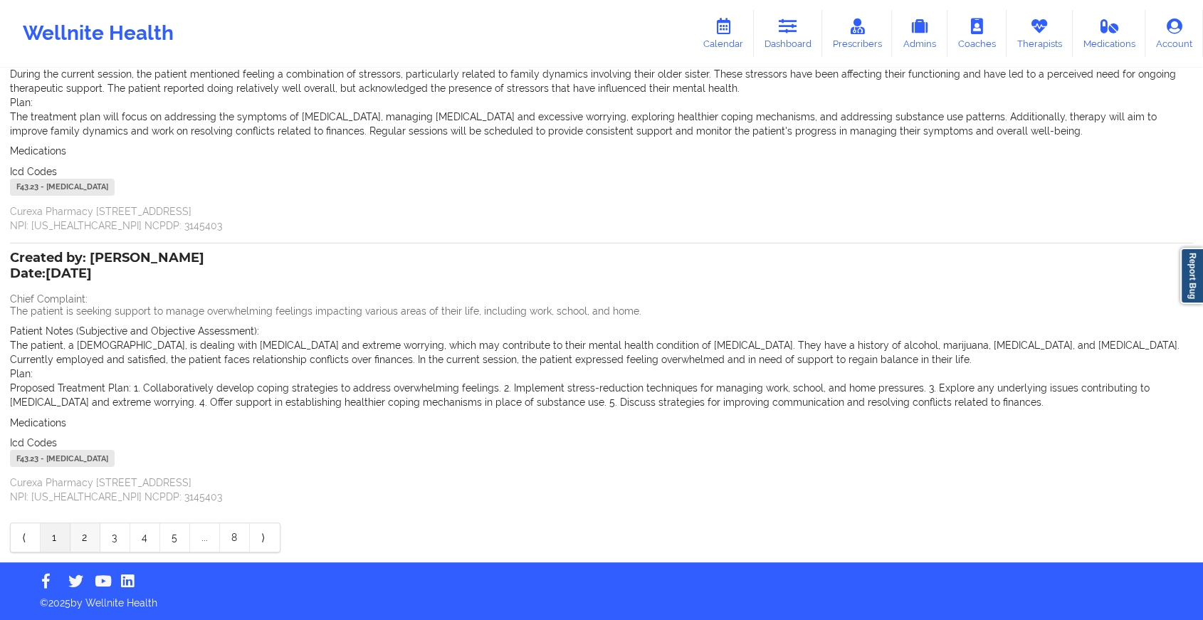
click at [78, 537] on link "2" at bounding box center [85, 537] width 30 height 28
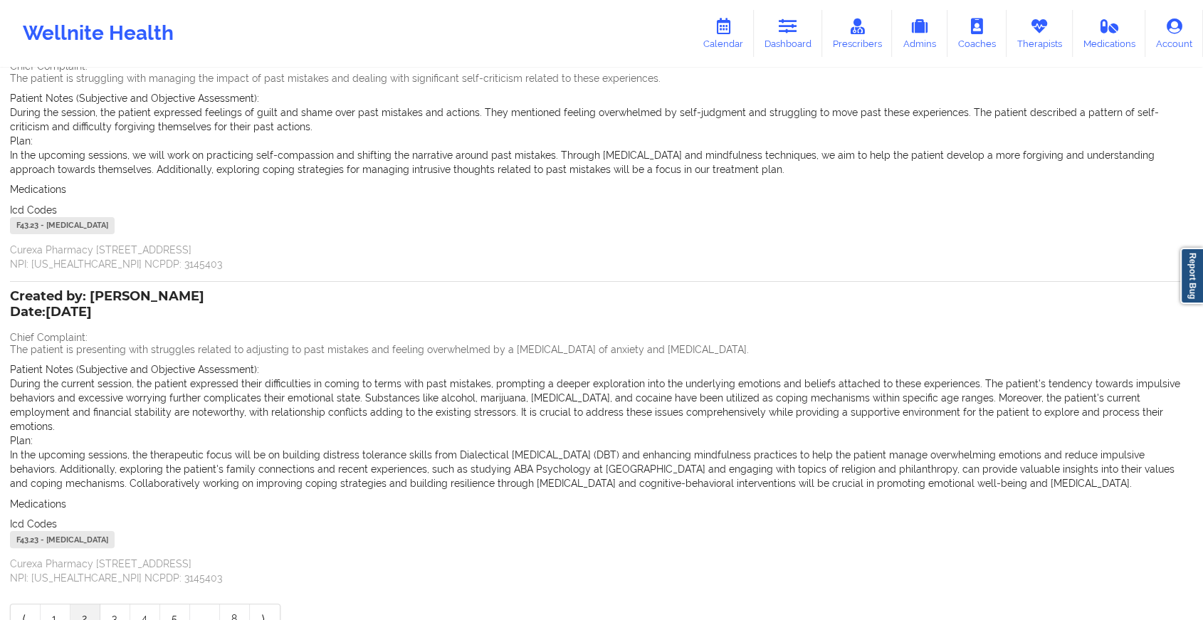
scroll to position [0, 0]
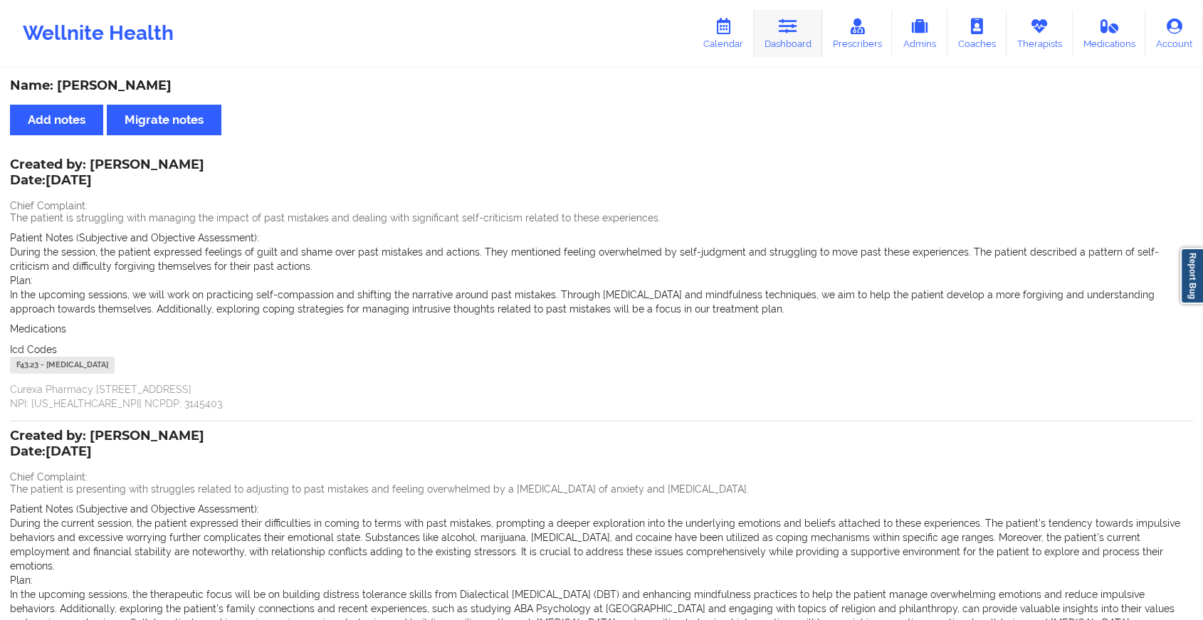
click at [783, 26] on icon at bounding box center [788, 27] width 19 height 16
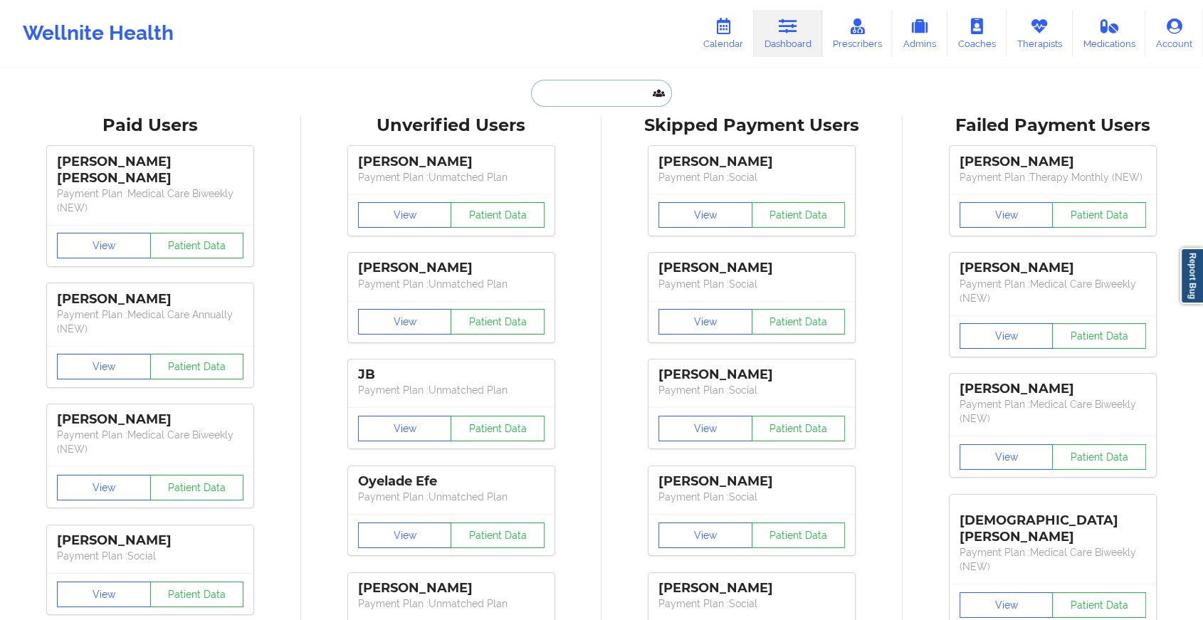
click at [549, 89] on input "text" at bounding box center [601, 93] width 141 height 27
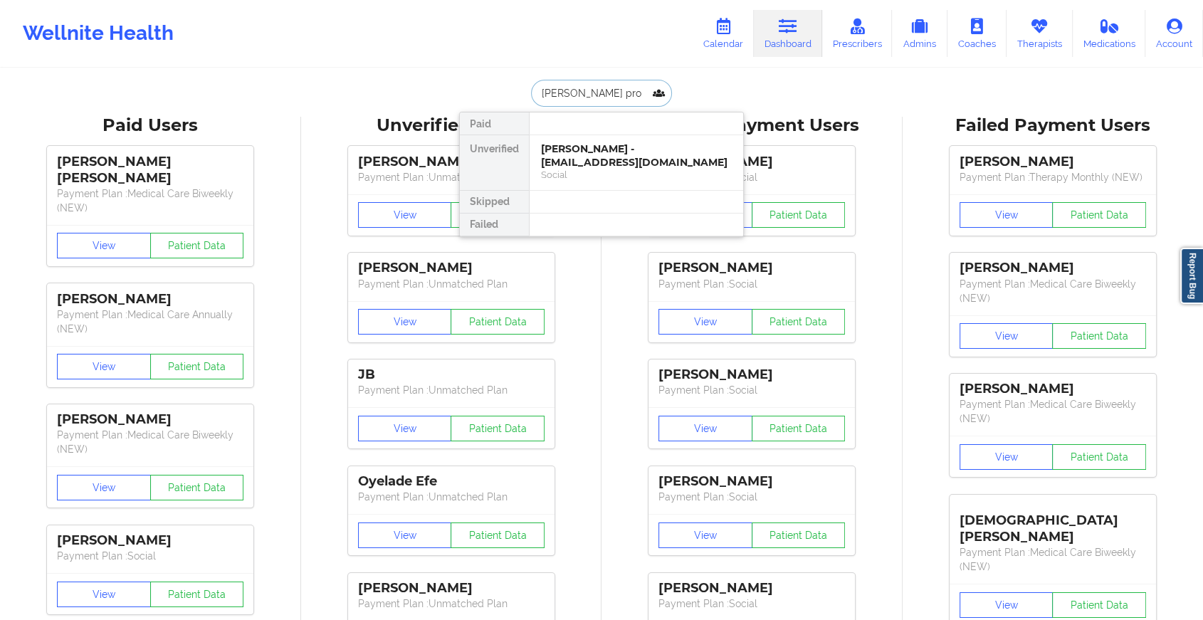
type input "[PERSON_NAME]"
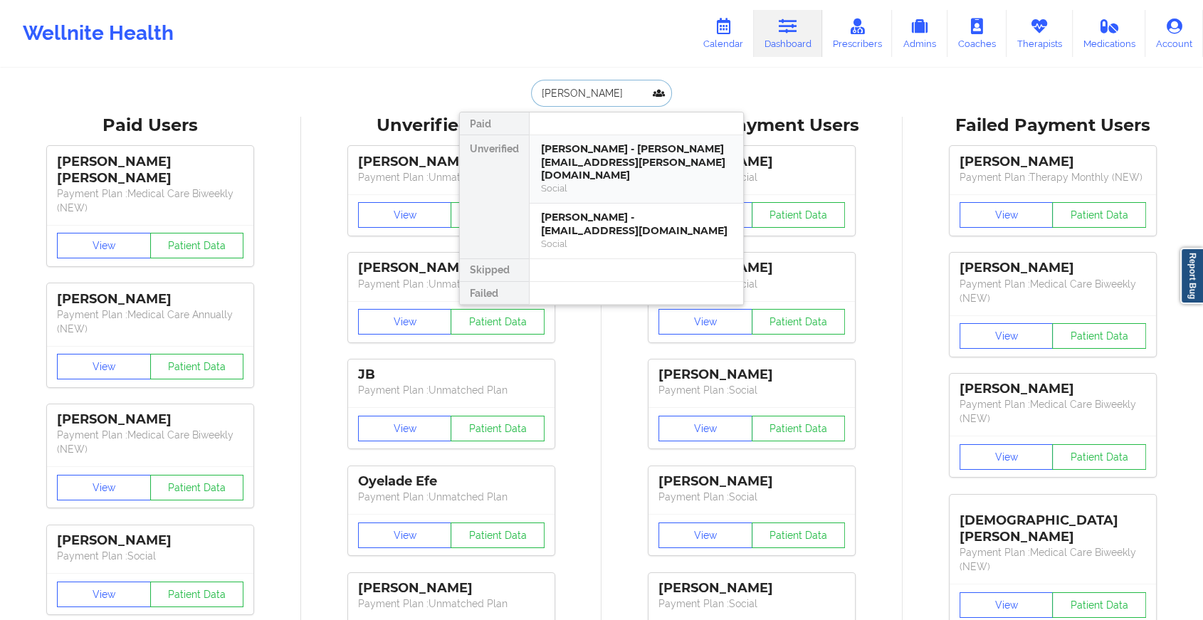
click at [605, 164] on div "[PERSON_NAME] - [PERSON_NAME][EMAIL_ADDRESS][PERSON_NAME][DOMAIN_NAME]" at bounding box center [636, 162] width 191 height 40
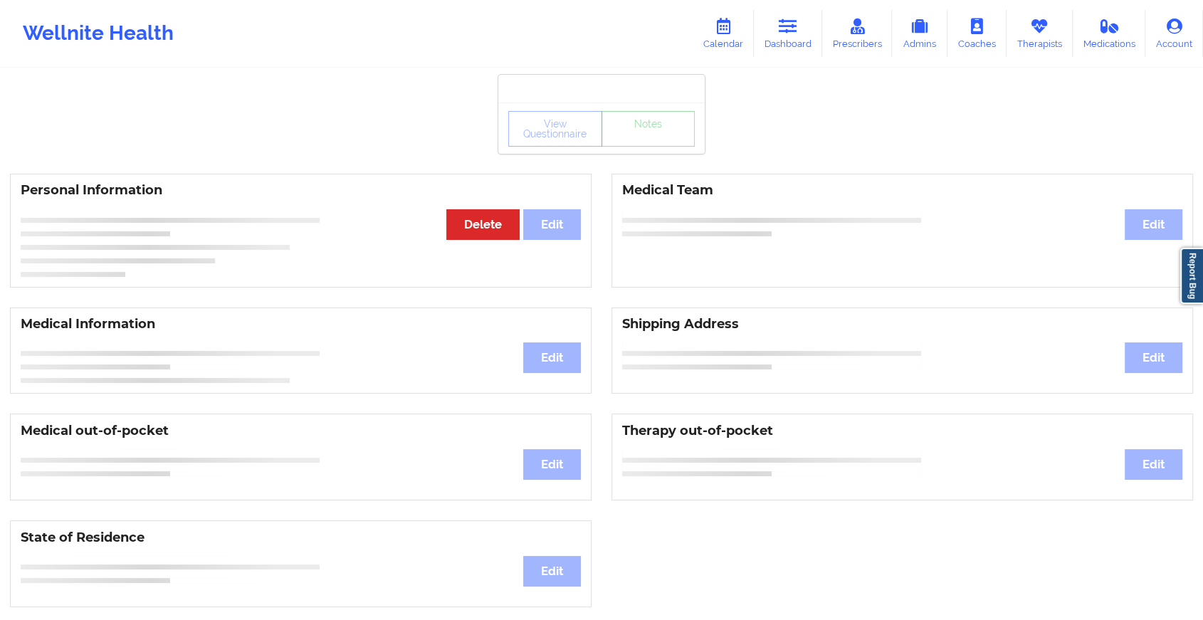
click at [636, 140] on div "View Questionnaire Notes" at bounding box center [601, 129] width 187 height 36
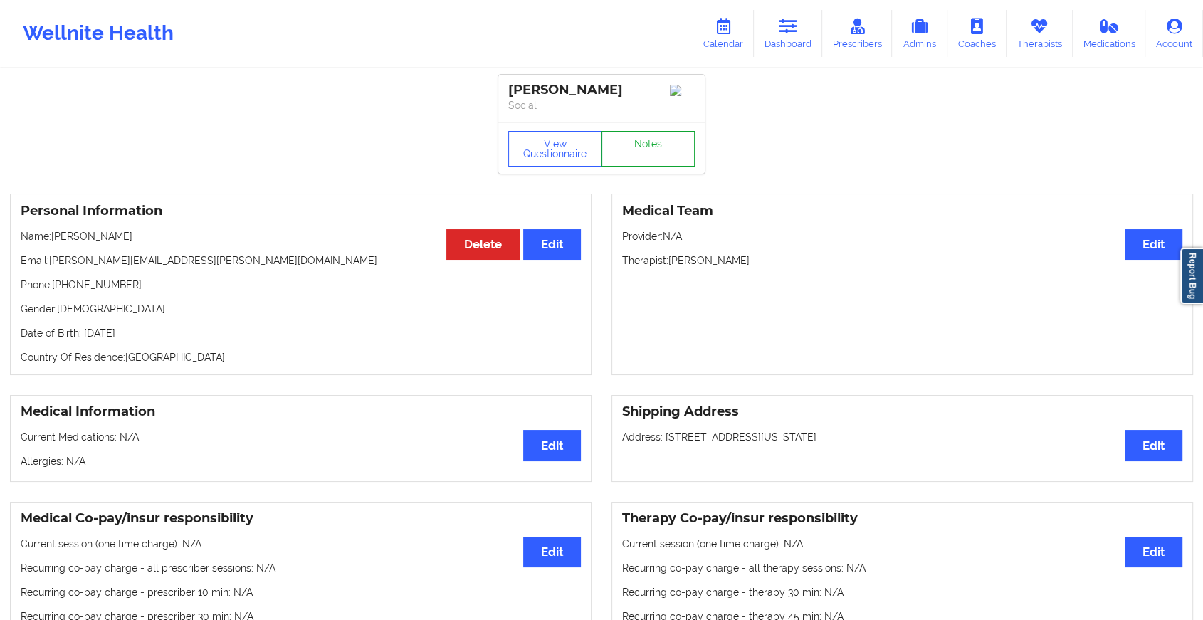
click at [636, 140] on link "Notes" at bounding box center [649, 149] width 94 height 36
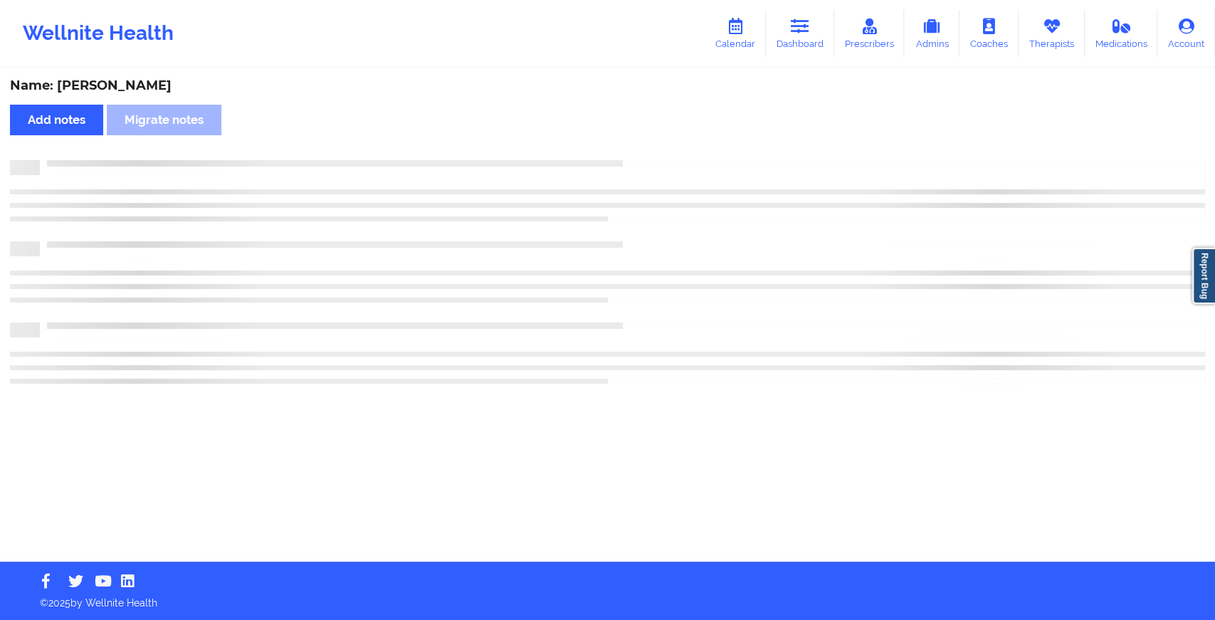
click at [636, 140] on div "Name: [PERSON_NAME] Add notes Migrate notes" at bounding box center [607, 316] width 1215 height 492
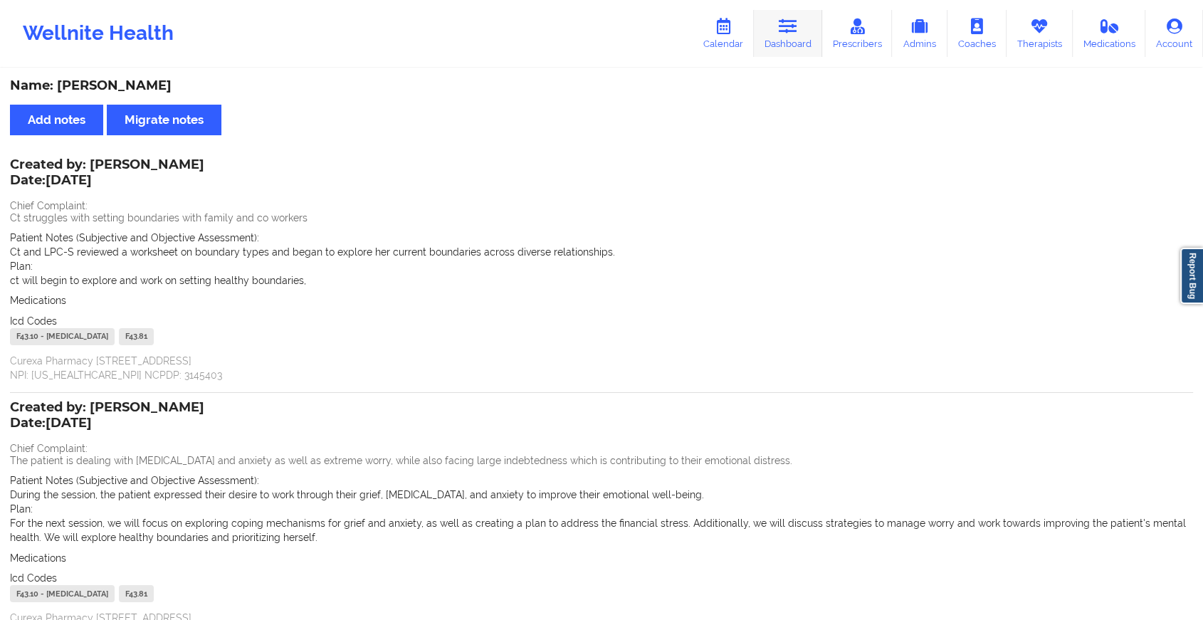
click at [775, 28] on link "Dashboard" at bounding box center [788, 33] width 68 height 47
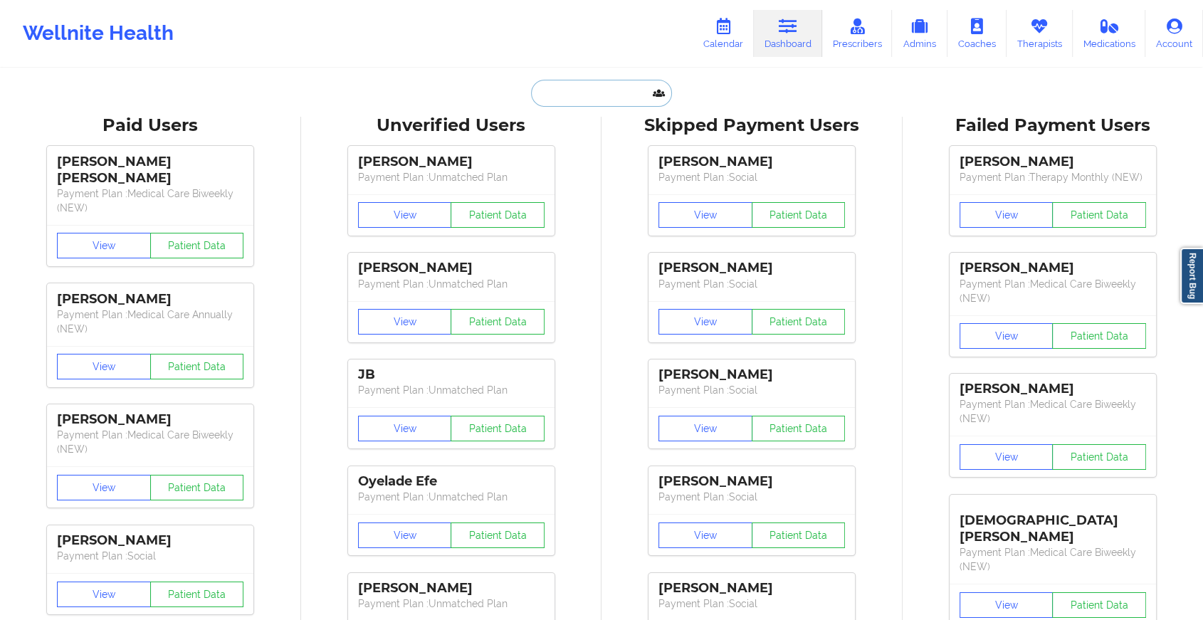
click at [610, 97] on input "text" at bounding box center [601, 93] width 141 height 27
type input "d"
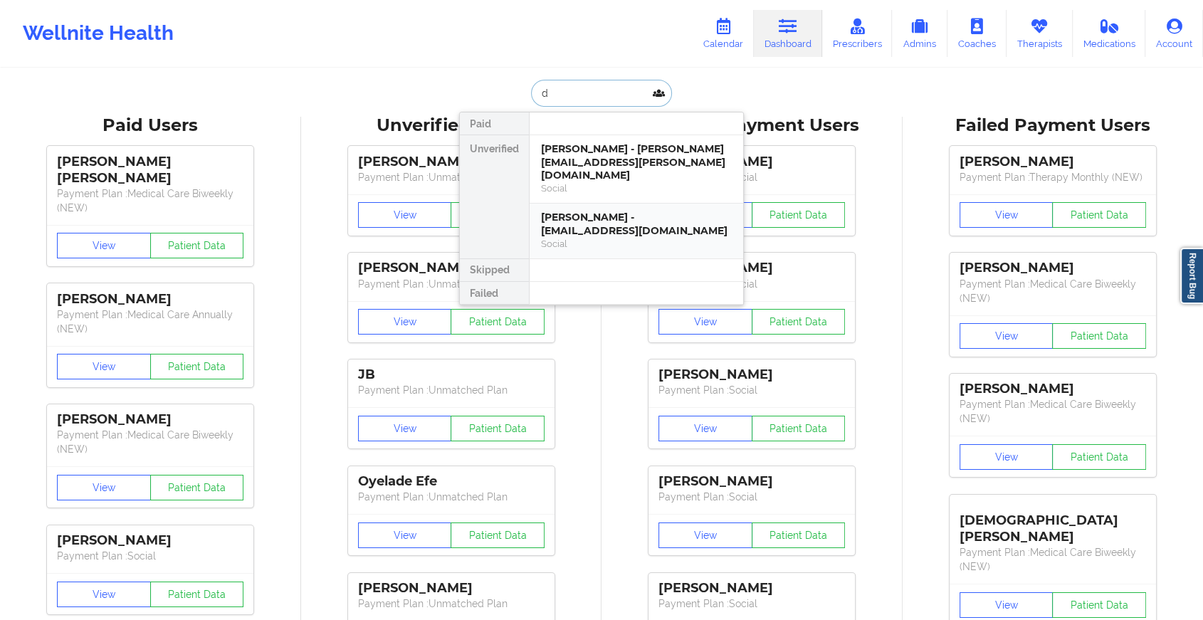
click at [614, 238] on div "Social" at bounding box center [636, 244] width 191 height 12
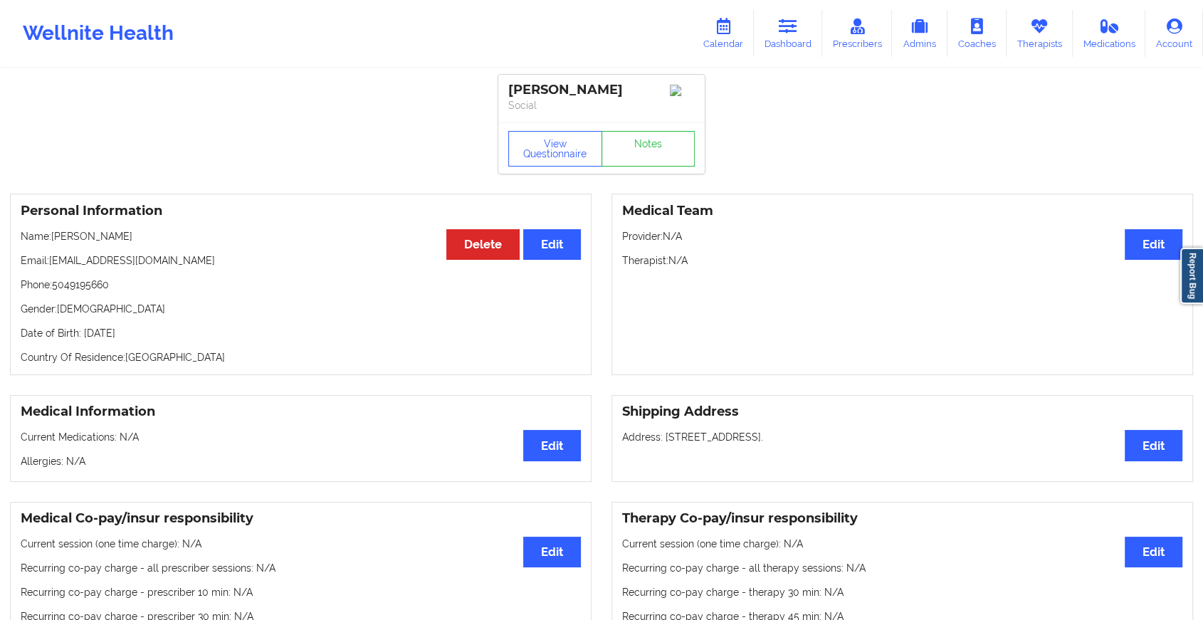
click at [657, 137] on div "View Questionnaire Notes" at bounding box center [601, 149] width 187 height 36
click at [657, 137] on link "Notes" at bounding box center [649, 149] width 94 height 36
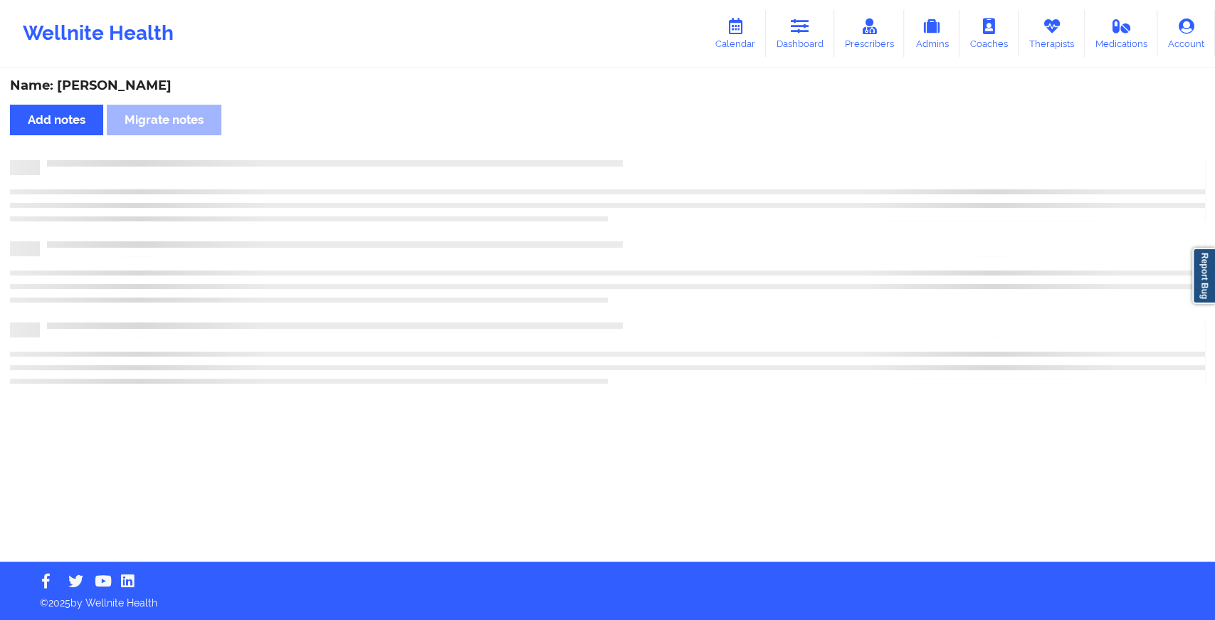
click at [657, 137] on div "Name: [PERSON_NAME] Add notes Migrate notes" at bounding box center [607, 316] width 1215 height 492
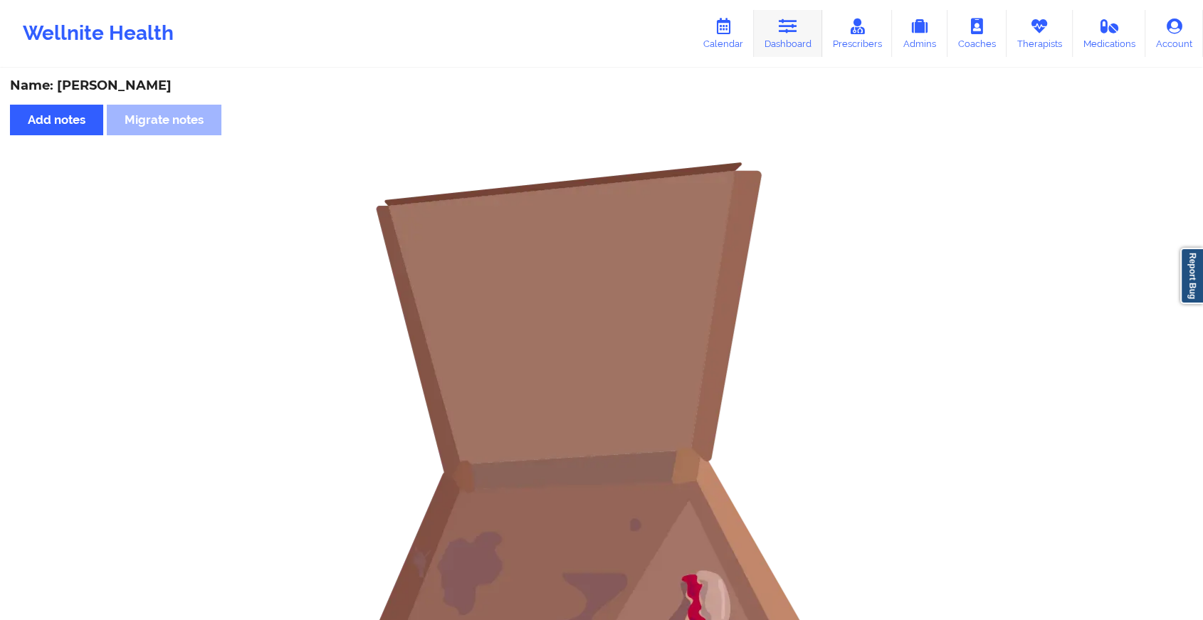
click at [763, 50] on link "Dashboard" at bounding box center [788, 33] width 68 height 47
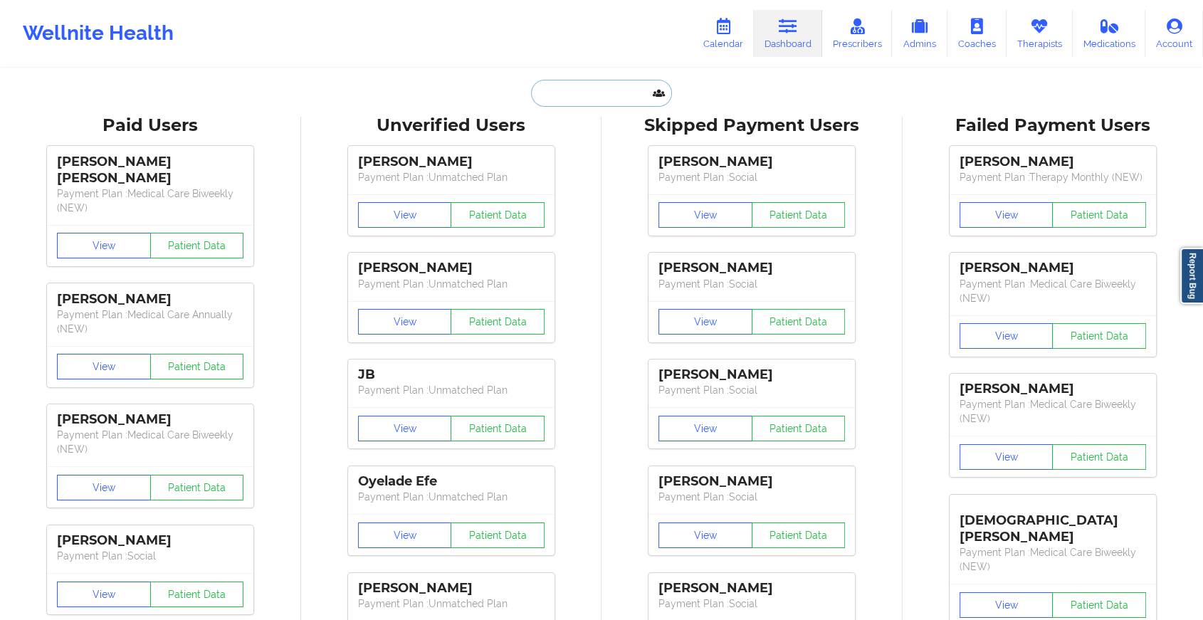
click at [571, 103] on input "text" at bounding box center [601, 93] width 141 height 27
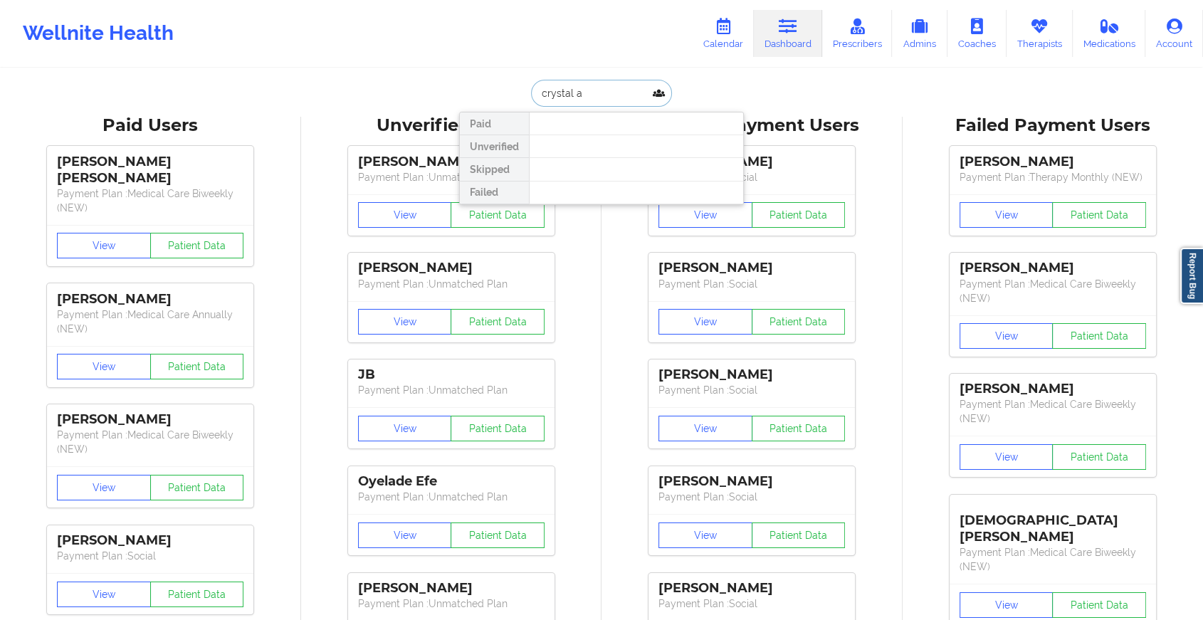
type input "crystal al"
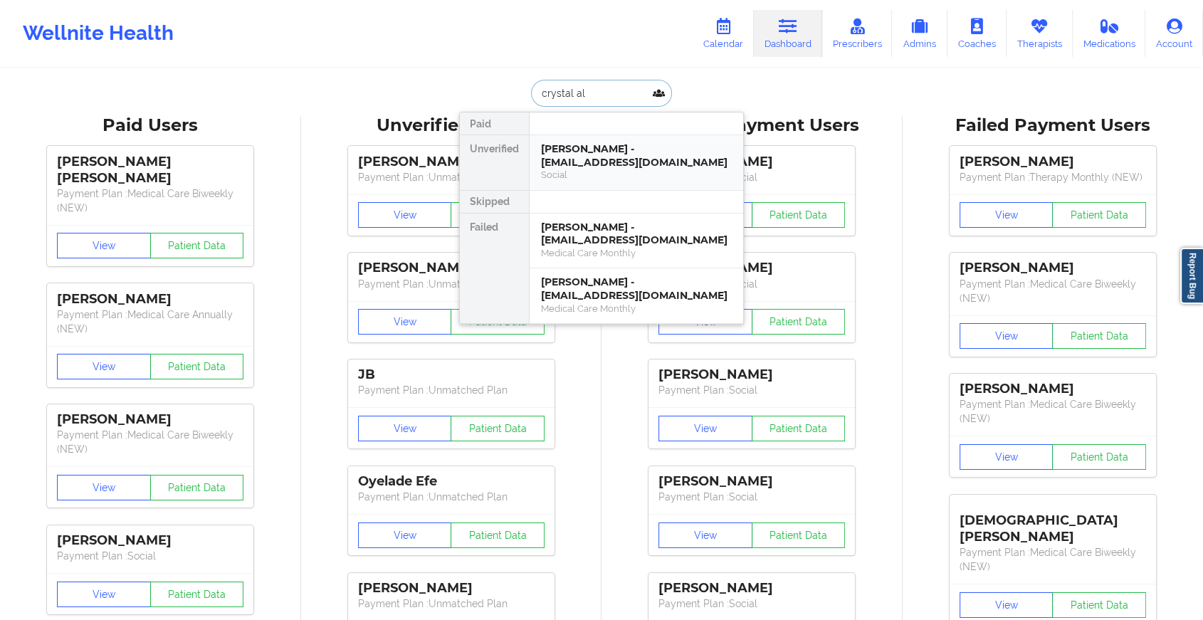
click at [653, 167] on div "[PERSON_NAME] - [EMAIL_ADDRESS][DOMAIN_NAME]" at bounding box center [636, 155] width 191 height 26
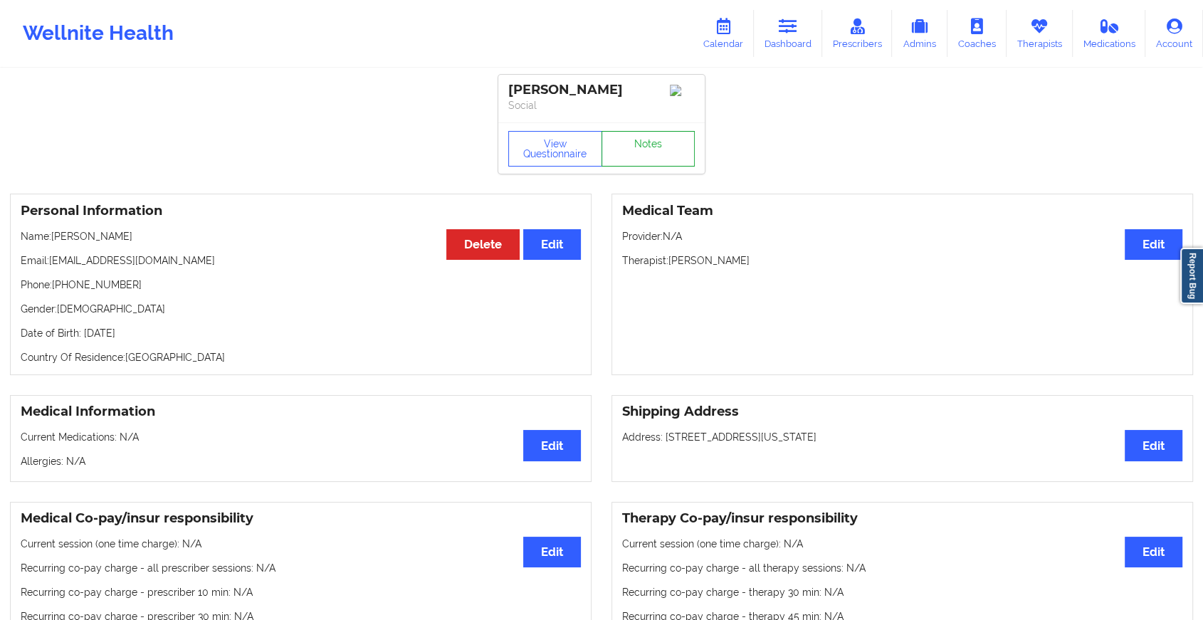
click at [637, 163] on link "Notes" at bounding box center [649, 149] width 94 height 36
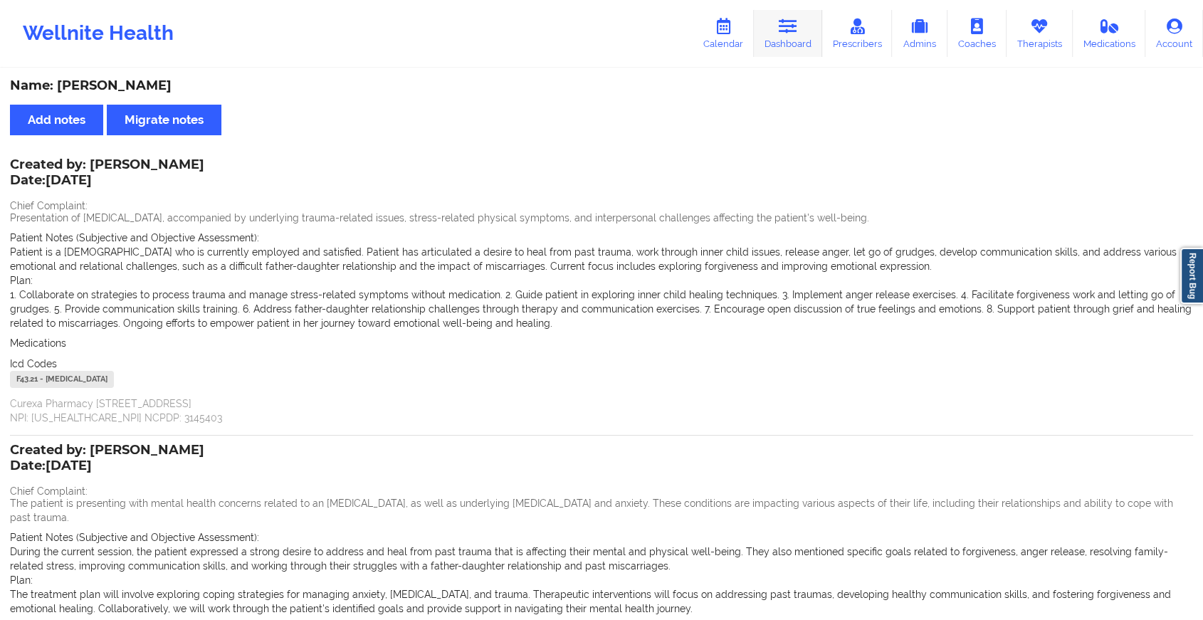
click at [798, 34] on link "Dashboard" at bounding box center [788, 33] width 68 height 47
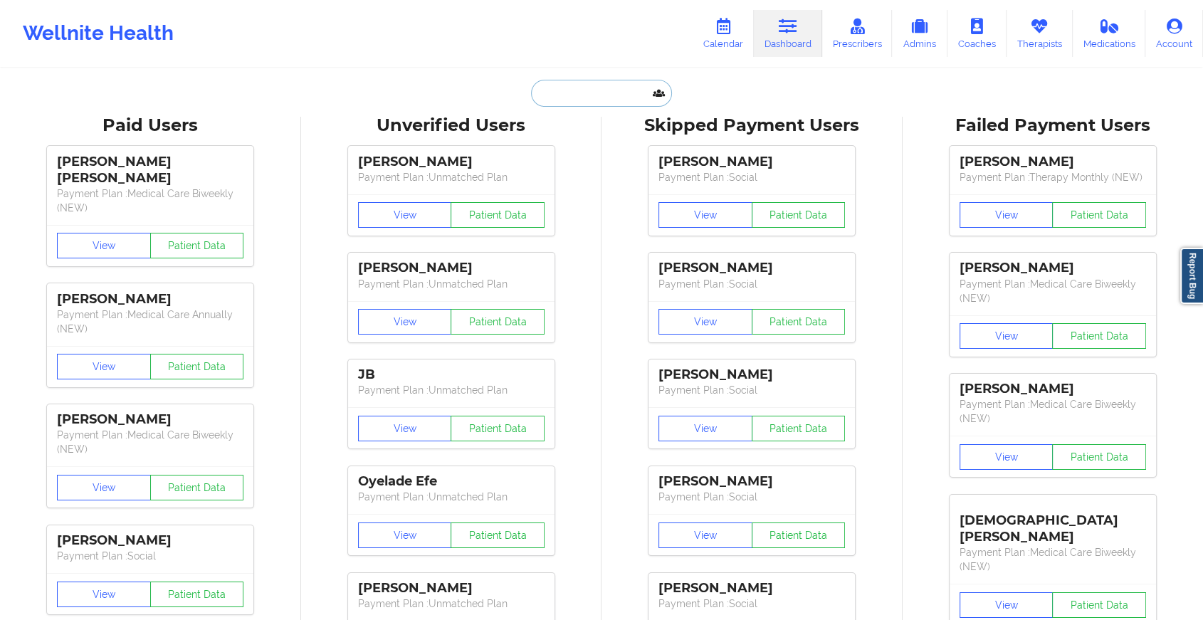
click at [588, 98] on input "text" at bounding box center [601, 93] width 141 height 27
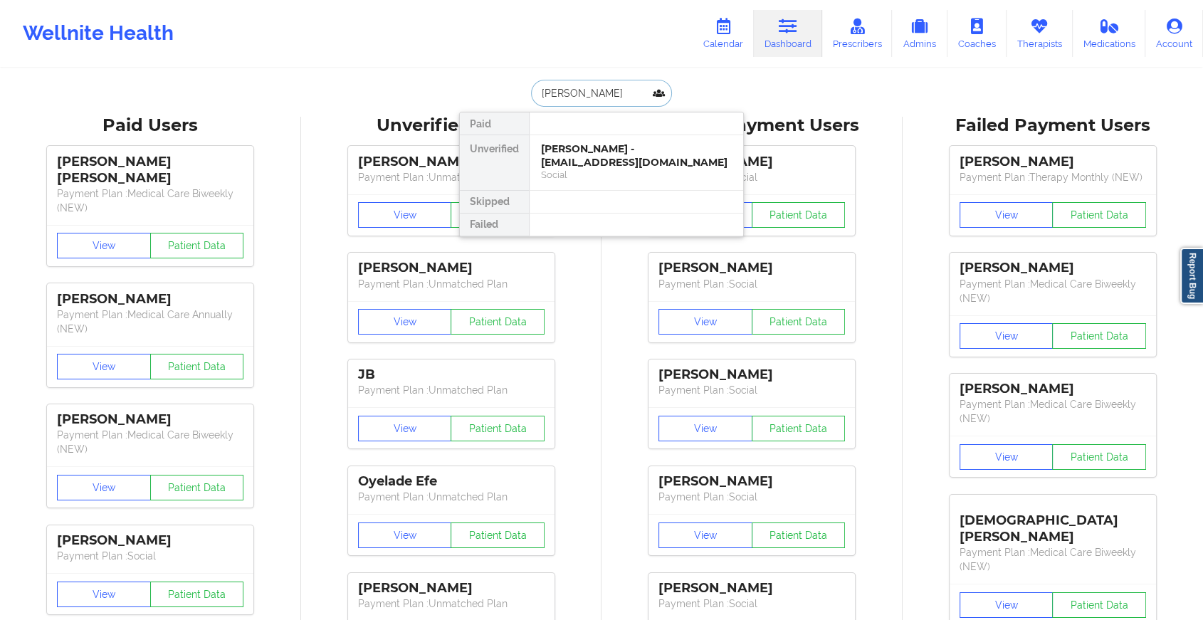
drag, startPoint x: 610, startPoint y: 160, endPoint x: 764, endPoint y: 108, distance: 162.8
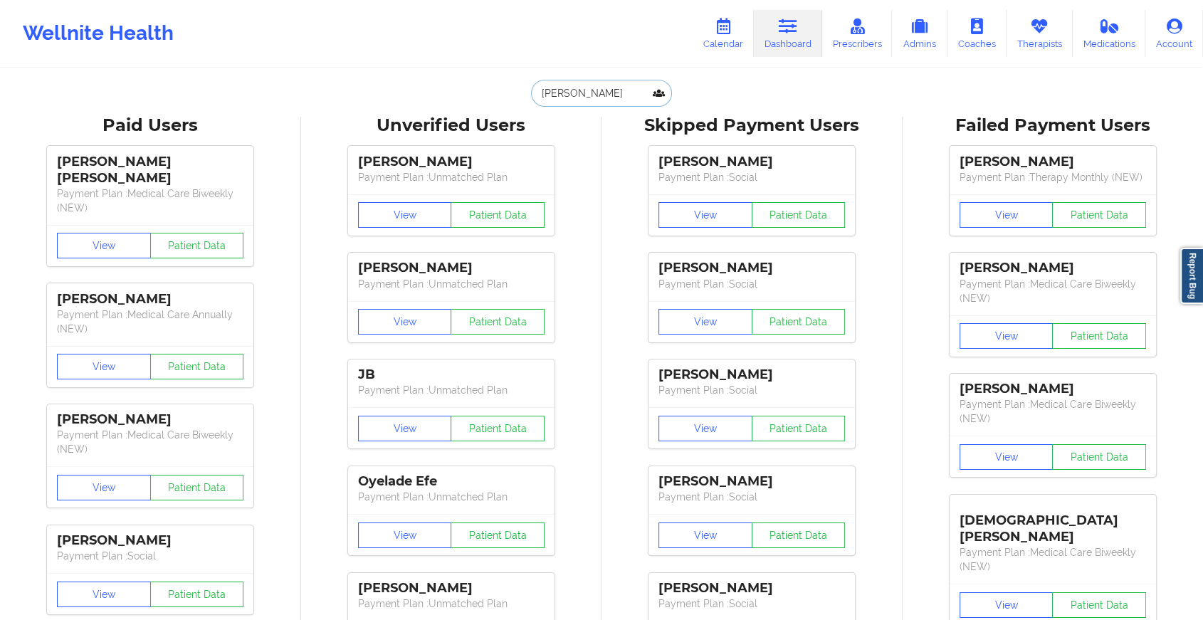
type input "[PERSON_NAME]"
drag, startPoint x: 524, startPoint y: 75, endPoint x: 646, endPoint y: 75, distance: 121.8
click at [631, 93] on input "[PERSON_NAME]" at bounding box center [601, 93] width 141 height 27
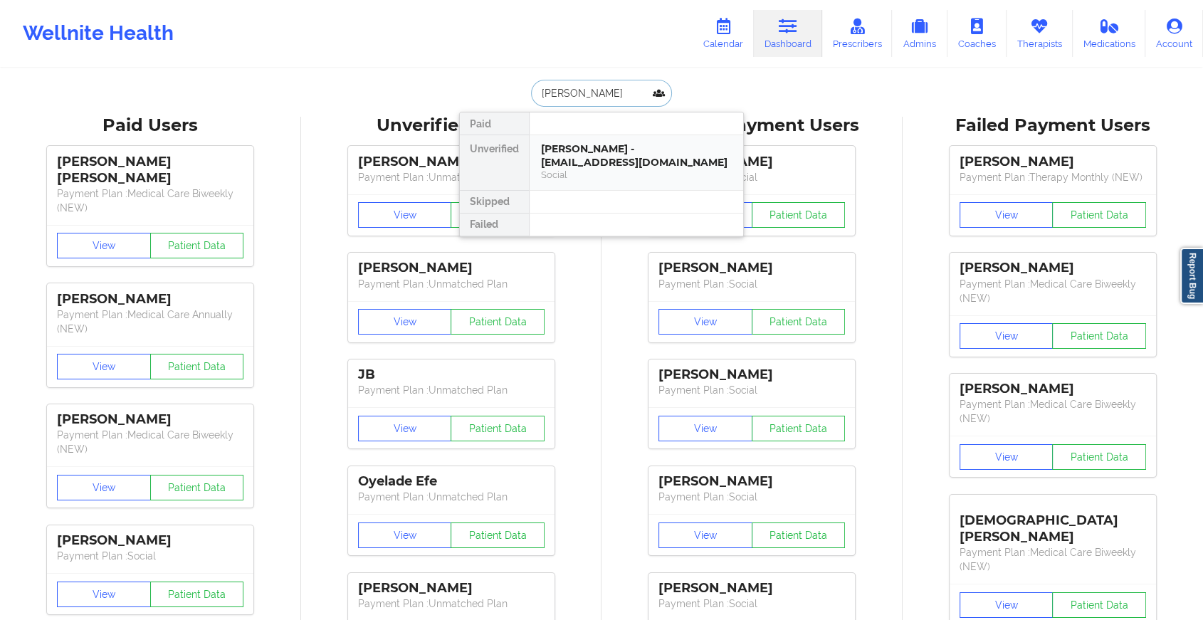
drag, startPoint x: 585, startPoint y: 164, endPoint x: 740, endPoint y: 184, distance: 156.4
click at [740, 184] on div "[PERSON_NAME] - [EMAIL_ADDRESS][DOMAIN_NAME] Social" at bounding box center [637, 162] width 214 height 55
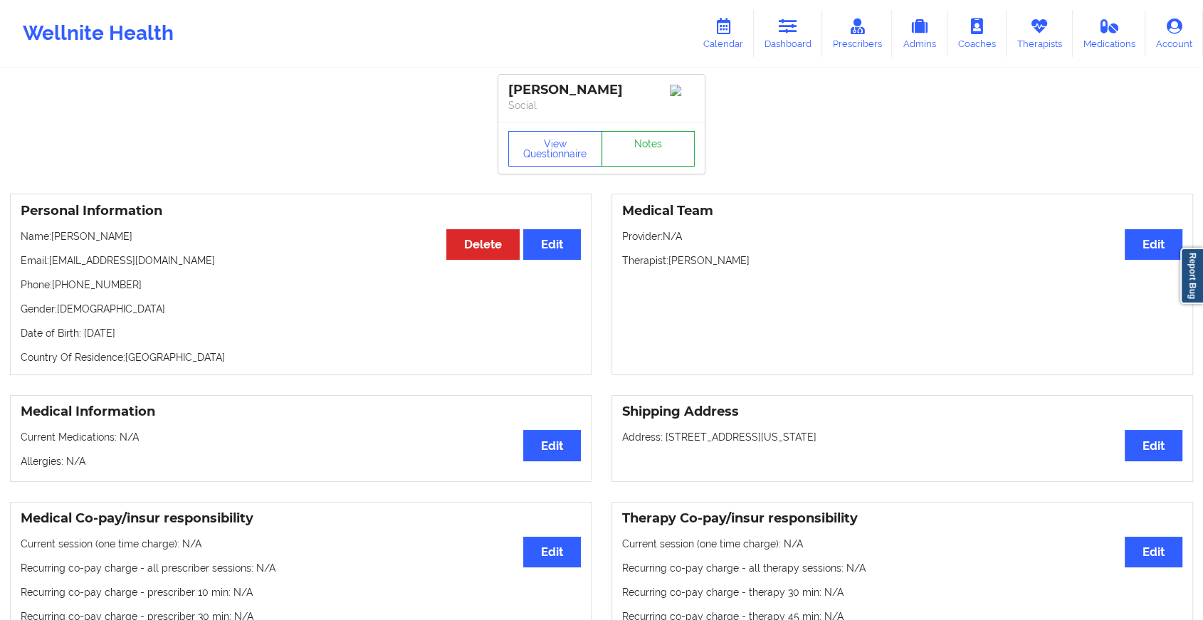
click at [664, 160] on link "Notes" at bounding box center [649, 149] width 94 height 36
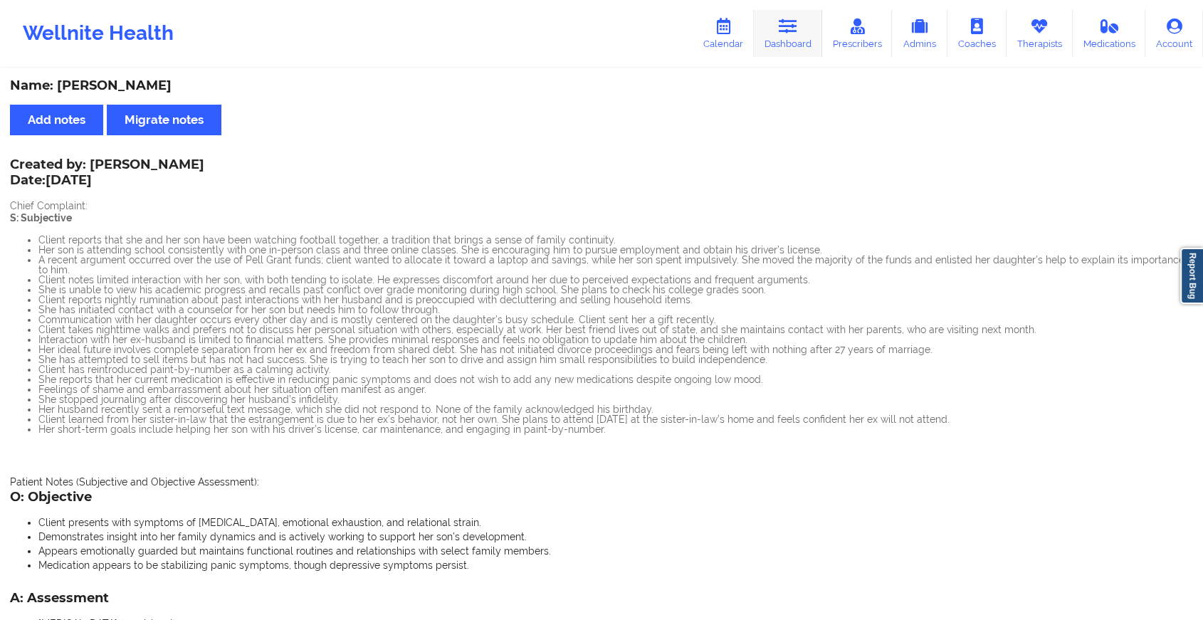
click at [801, 45] on link "Dashboard" at bounding box center [788, 33] width 68 height 47
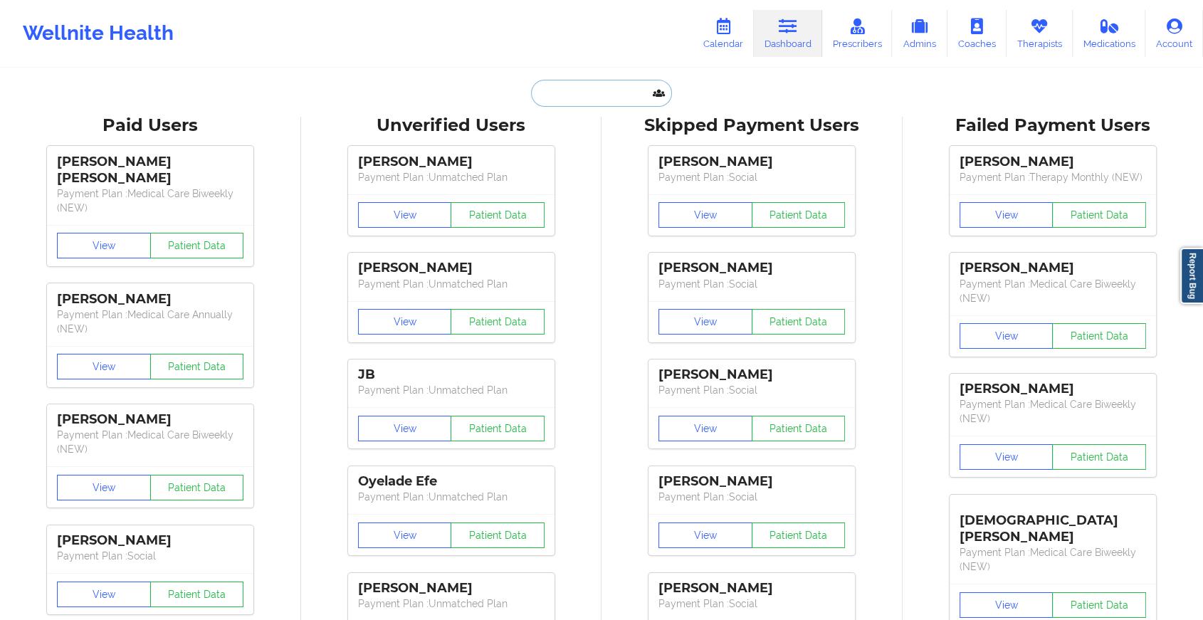
click at [551, 103] on input "text" at bounding box center [601, 93] width 141 height 27
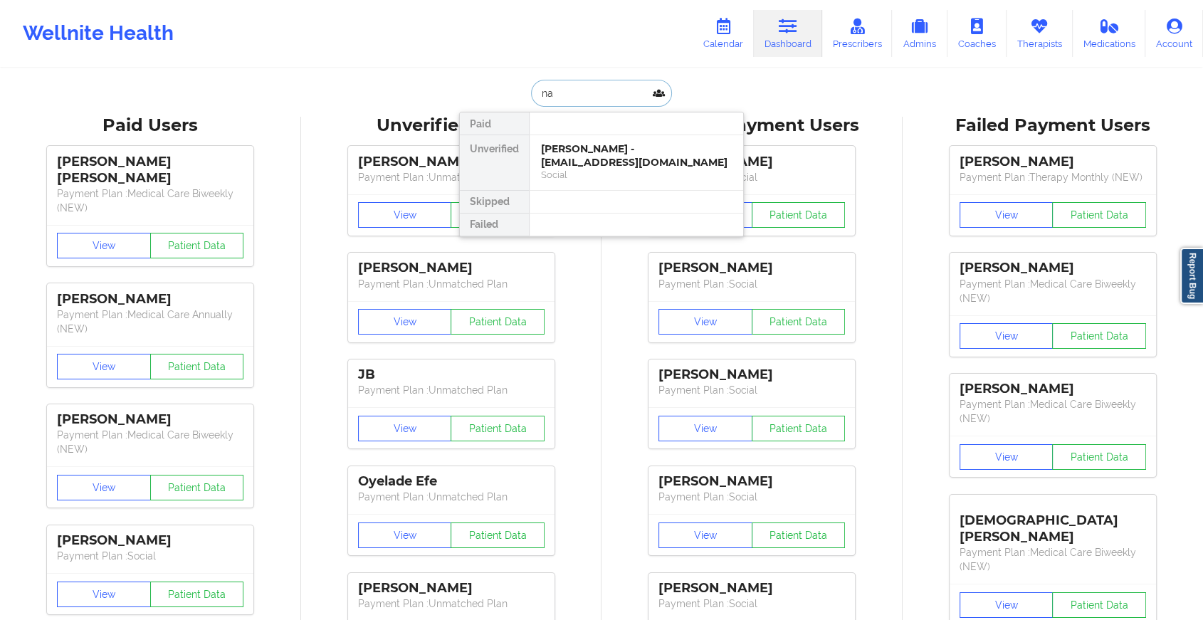
type input "n"
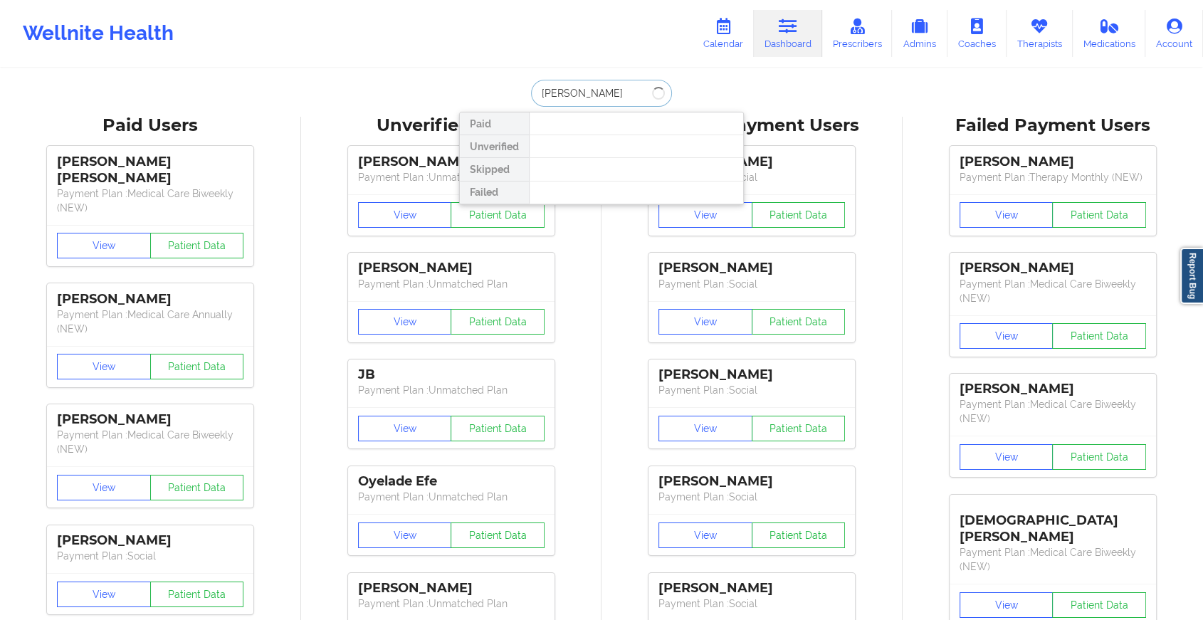
click at [614, 93] on input "[PERSON_NAME]" at bounding box center [601, 93] width 141 height 27
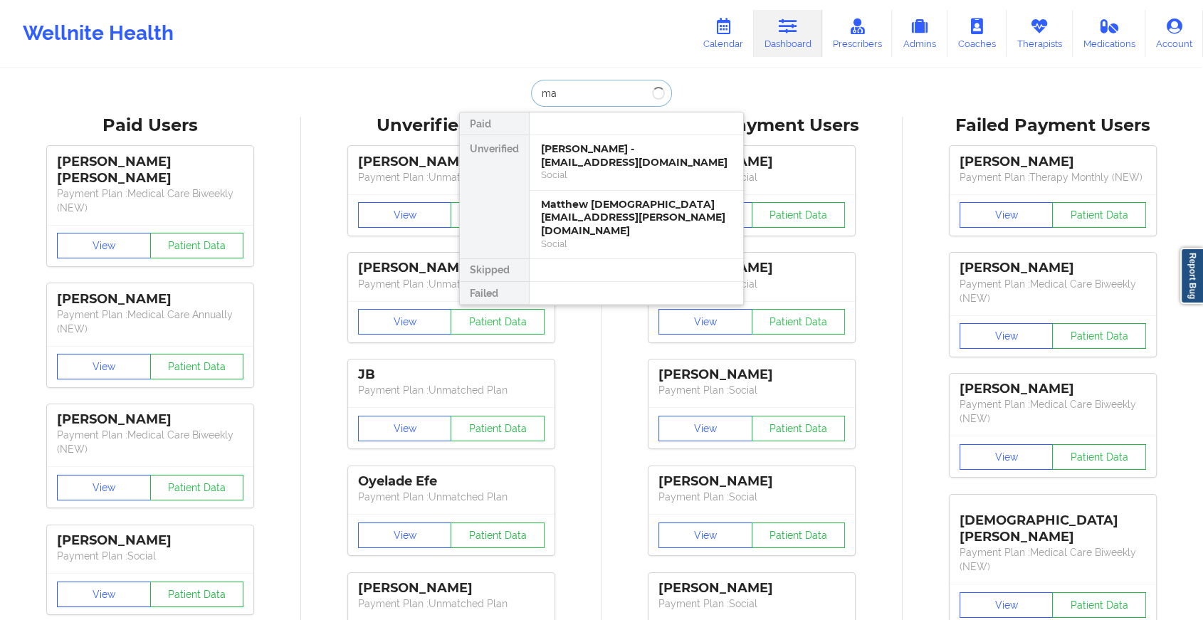
type input "m"
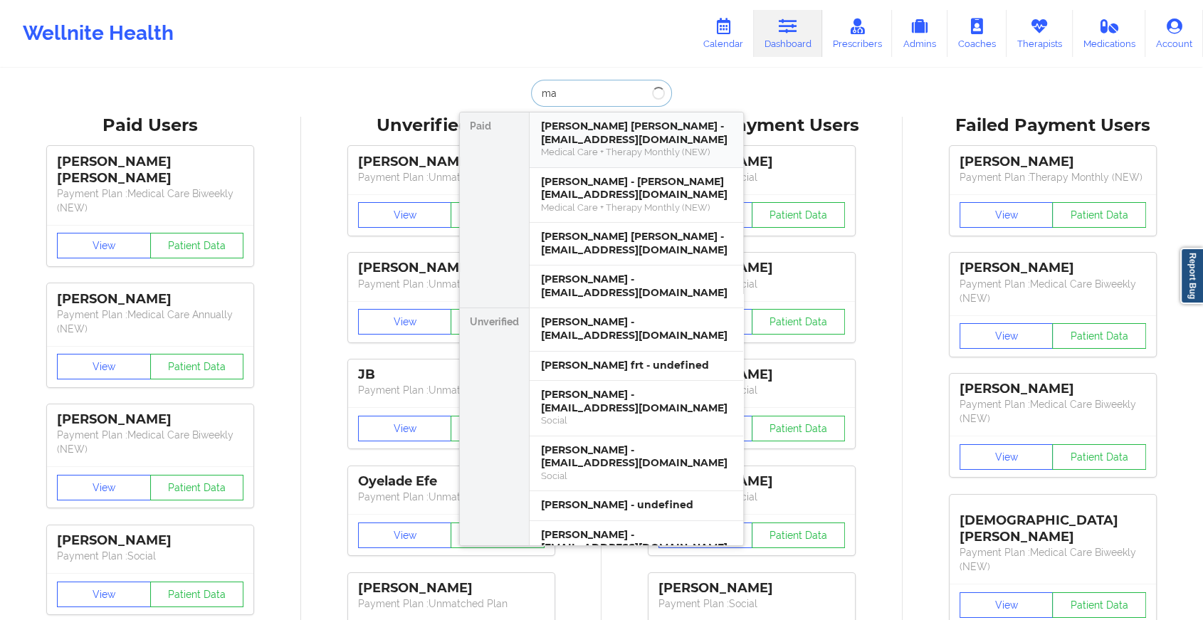
type input "m"
type input "[PERSON_NAME]"
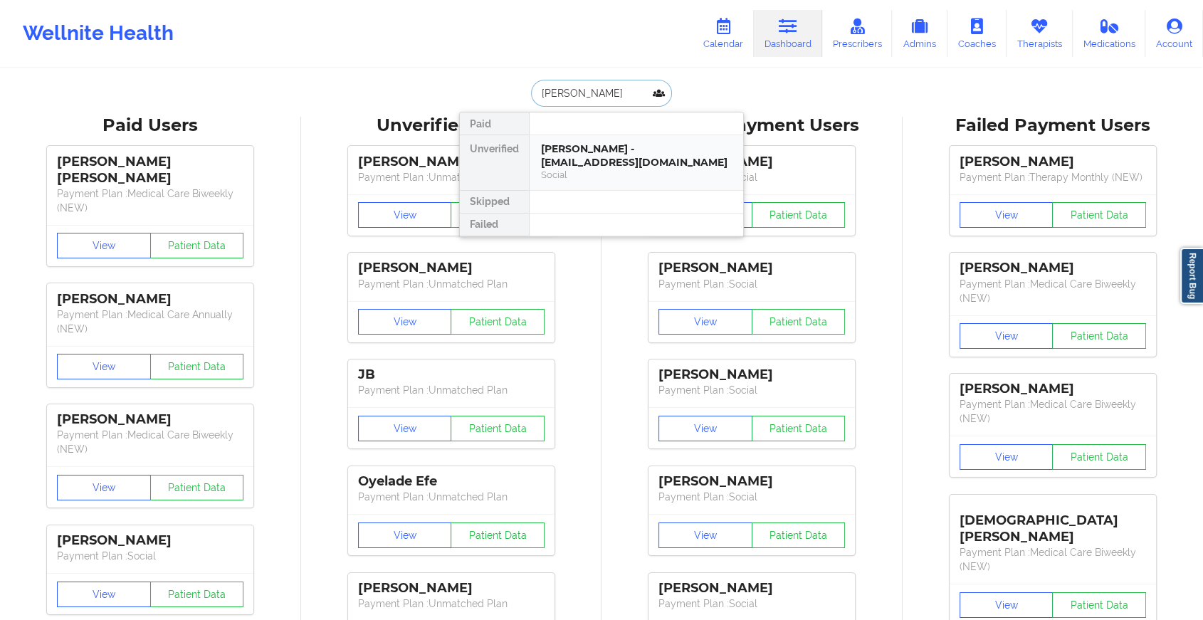
click at [614, 157] on div "[PERSON_NAME] - [EMAIL_ADDRESS][DOMAIN_NAME]" at bounding box center [636, 155] width 191 height 26
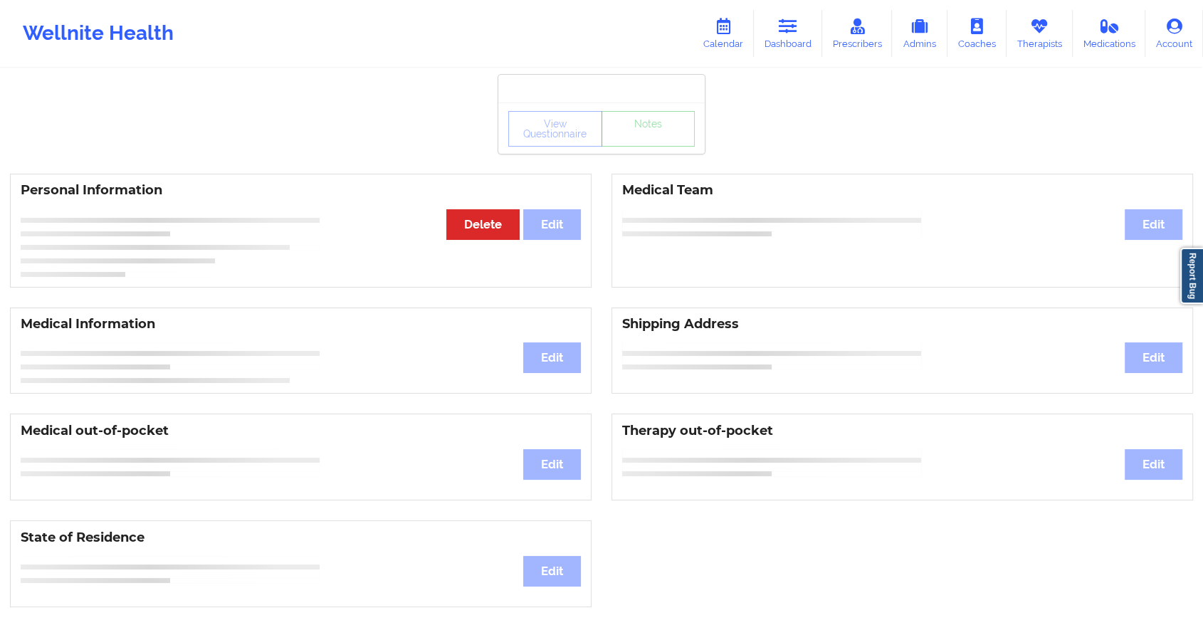
click at [654, 141] on div "View Questionnaire Notes" at bounding box center [601, 129] width 187 height 36
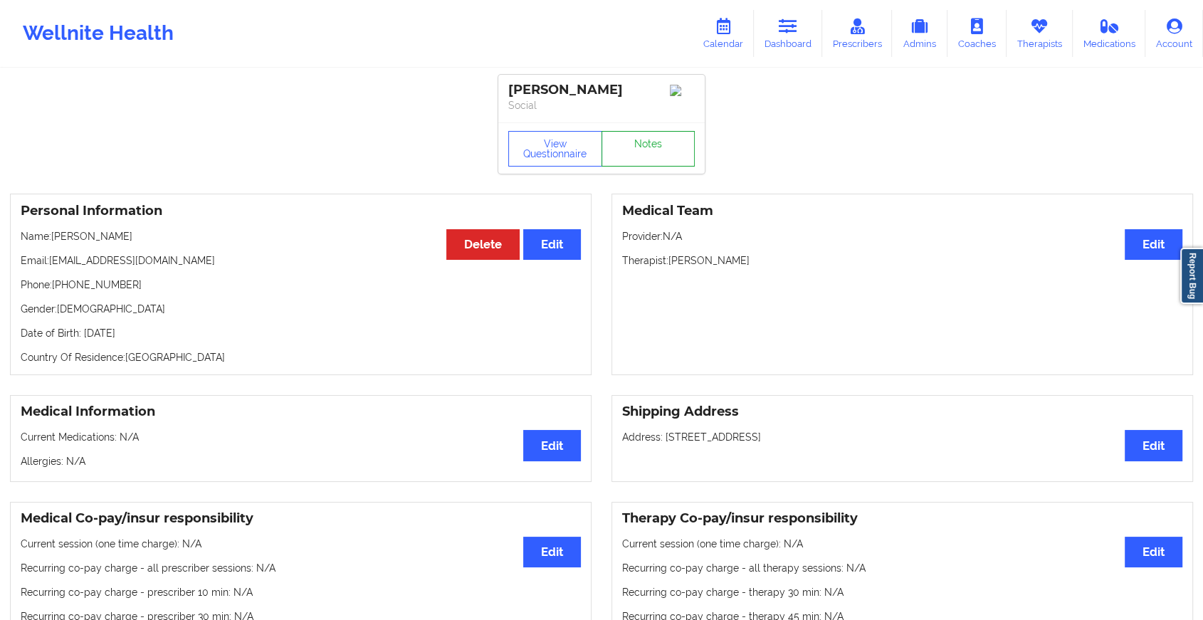
click at [654, 141] on link "Notes" at bounding box center [649, 149] width 94 height 36
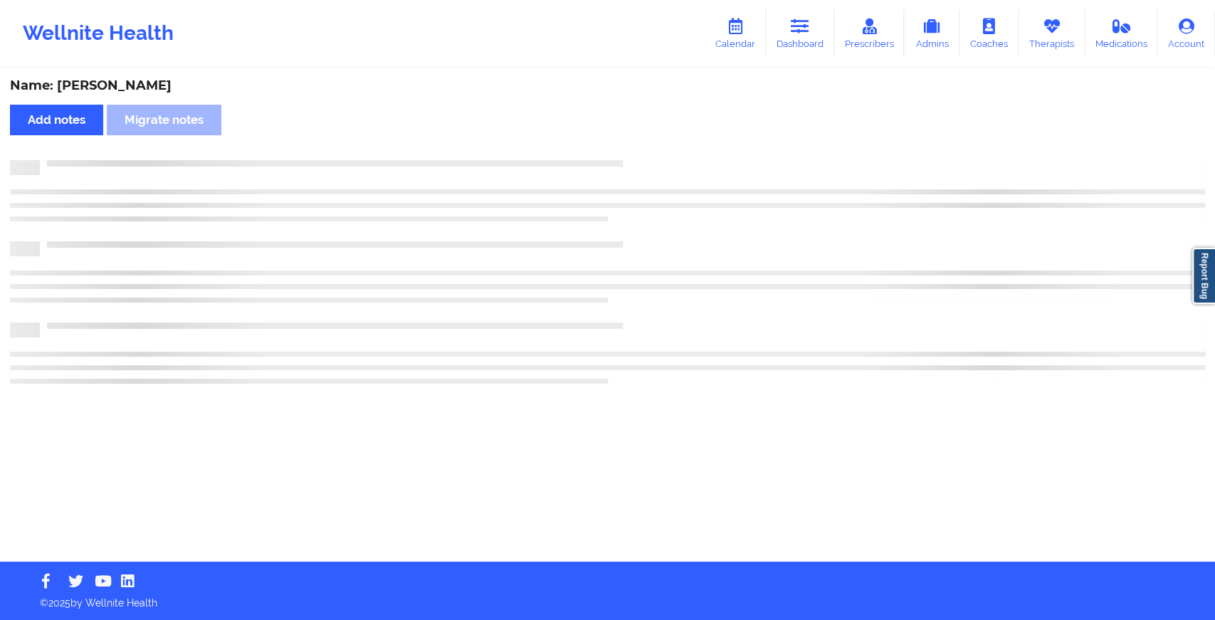
click at [753, 287] on div "Name: [PERSON_NAME] Add notes Migrate notes" at bounding box center [607, 316] width 1215 height 492
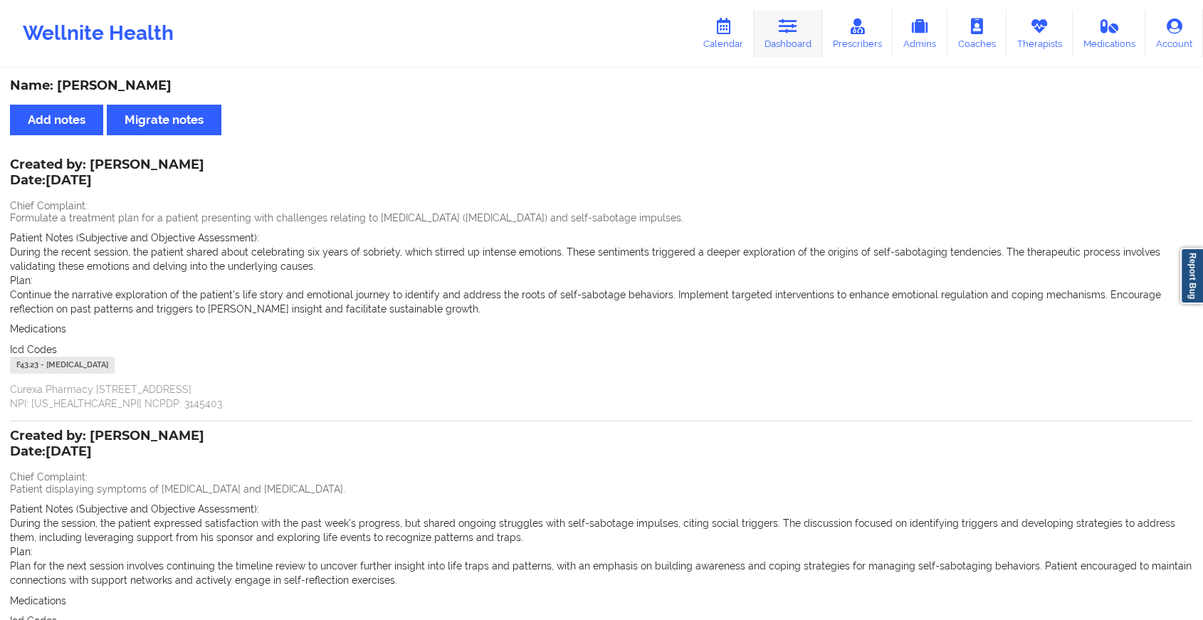
click at [810, 14] on link "Dashboard" at bounding box center [788, 33] width 68 height 47
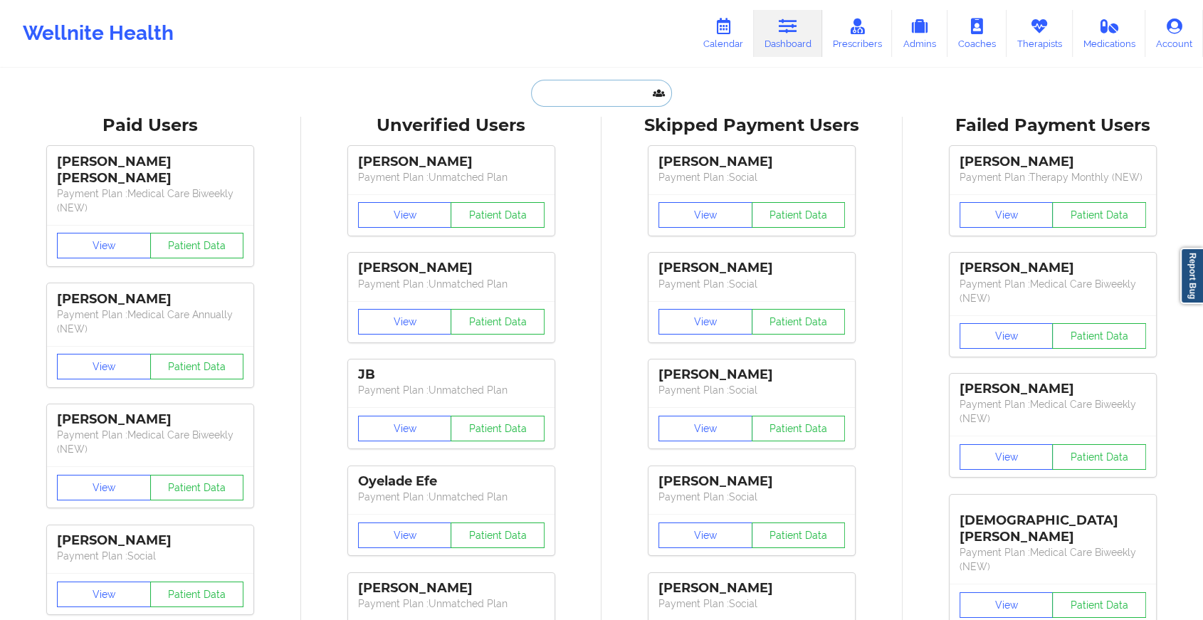
click at [629, 91] on input "text" at bounding box center [601, 93] width 141 height 27
type input "n"
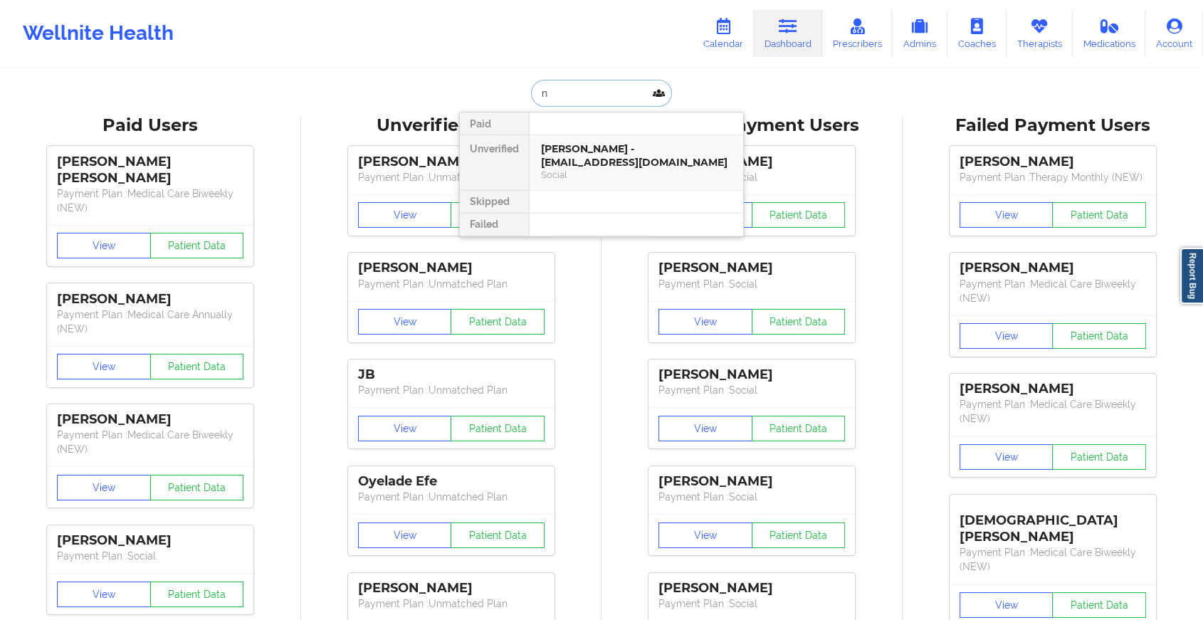
click at [596, 153] on div "[PERSON_NAME] - [EMAIL_ADDRESS][DOMAIN_NAME]" at bounding box center [636, 155] width 191 height 26
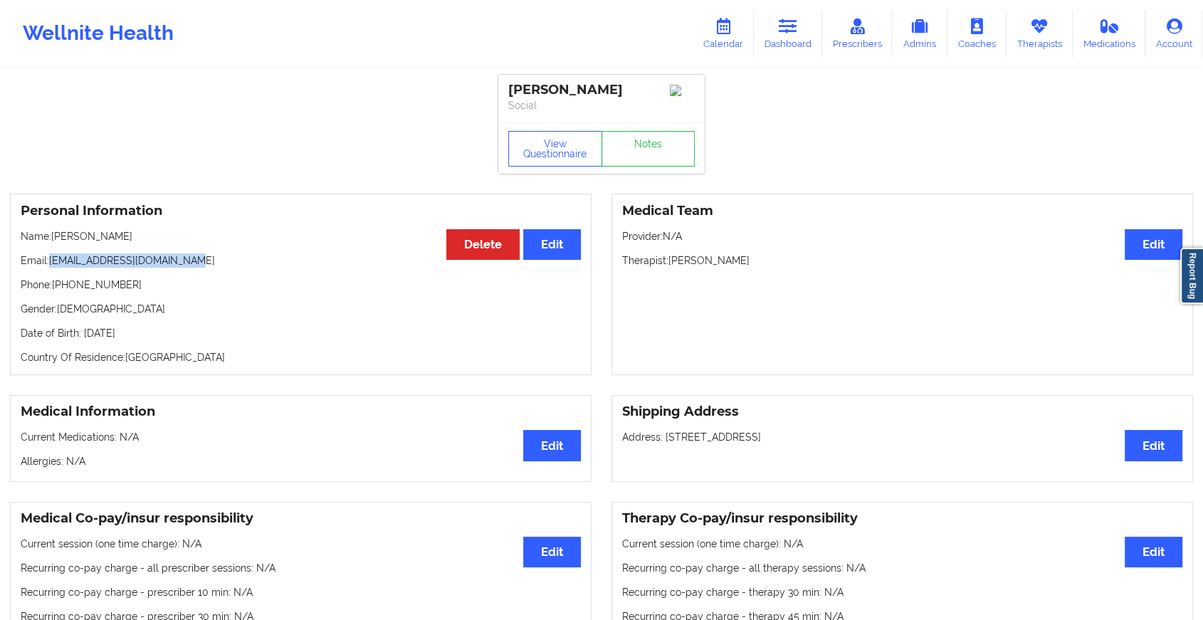
drag, startPoint x: 51, startPoint y: 268, endPoint x: 255, endPoint y: 258, distance: 203.9
click at [255, 258] on p "Email: [EMAIL_ADDRESS][DOMAIN_NAME]" at bounding box center [301, 260] width 560 height 14
copy p "[EMAIL_ADDRESS][DOMAIN_NAME]"
click at [769, 21] on link "Dashboard" at bounding box center [788, 33] width 68 height 47
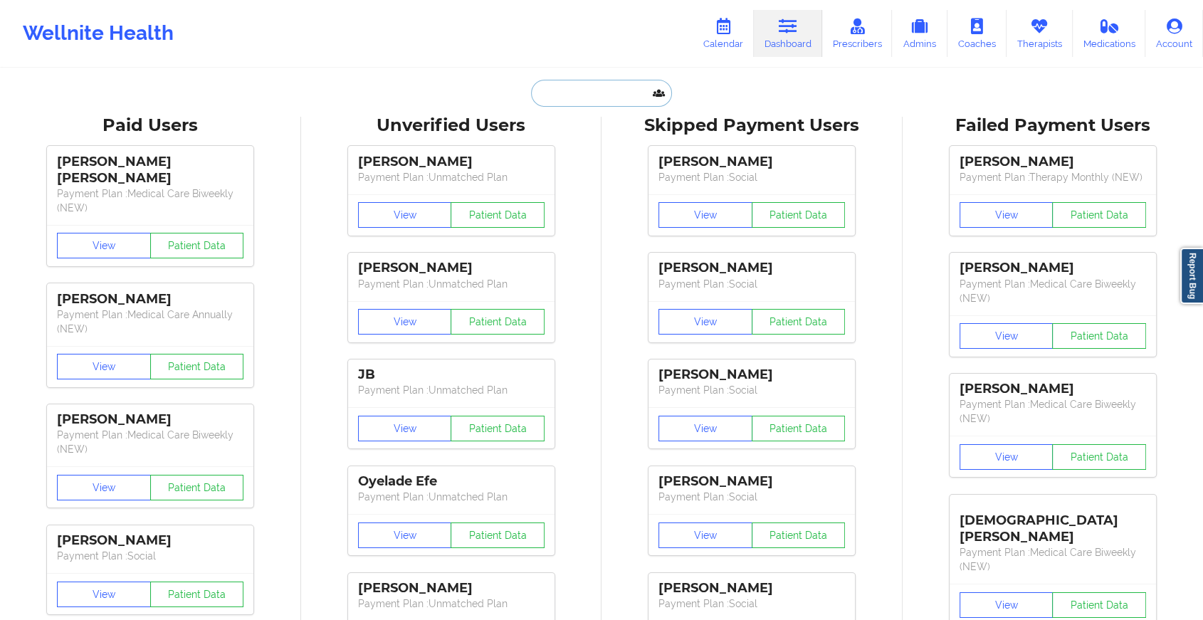
click at [575, 93] on input "text" at bounding box center [601, 93] width 141 height 27
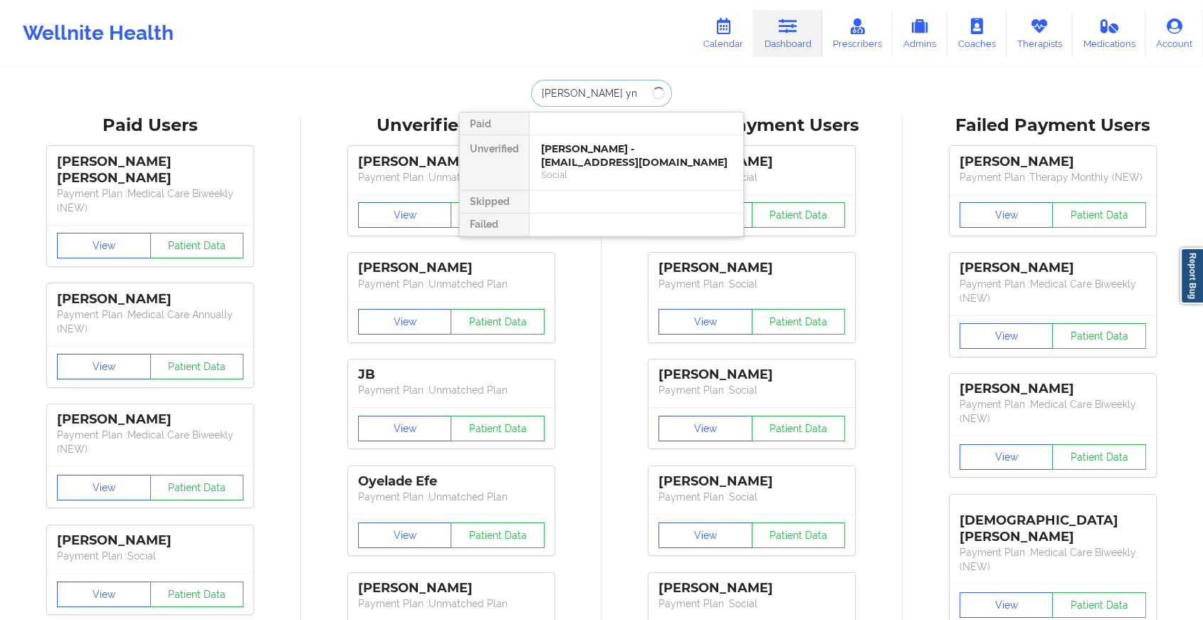
type input "[PERSON_NAME]"
click at [661, 156] on div "[PERSON_NAME] - [EMAIL_ADDRESS][DOMAIN_NAME]" at bounding box center [636, 155] width 191 height 26
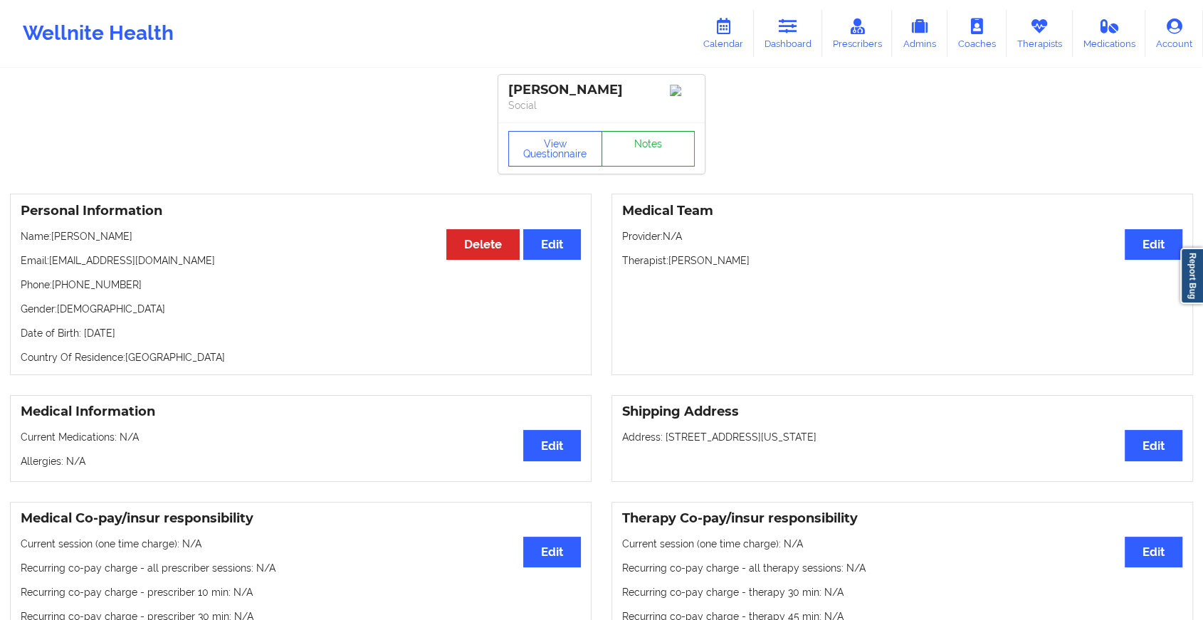
click at [652, 151] on link "Notes" at bounding box center [649, 149] width 94 height 36
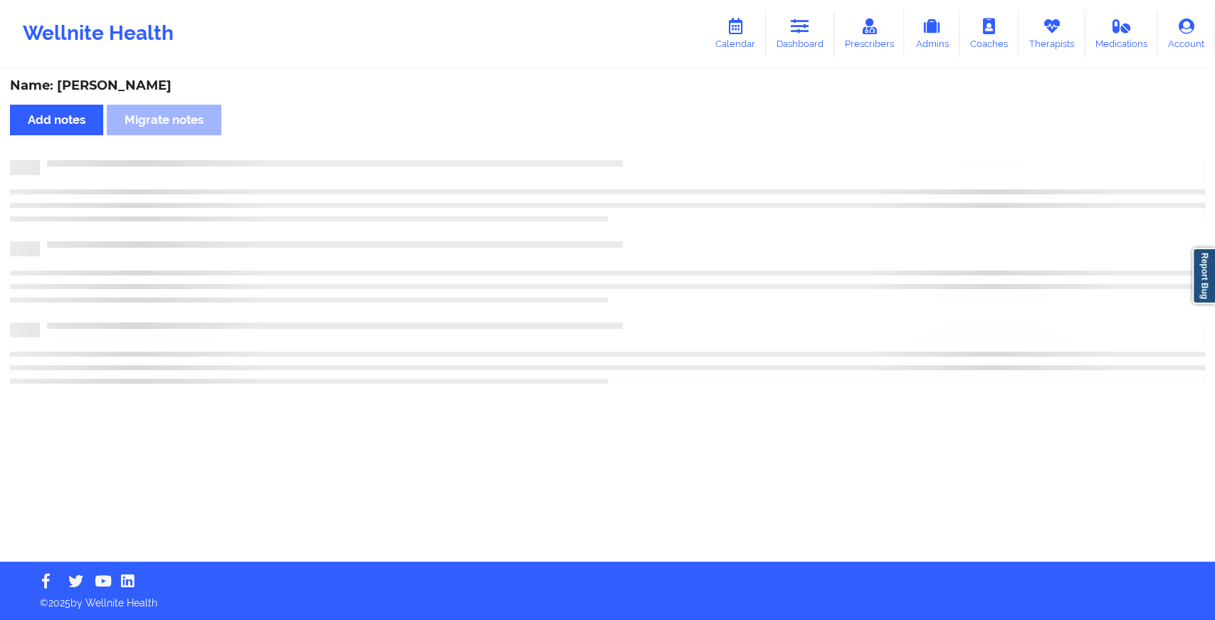
click at [652, 151] on div "Name: [PERSON_NAME] Add notes Migrate notes" at bounding box center [607, 316] width 1215 height 492
